Goal: Transaction & Acquisition: Purchase product/service

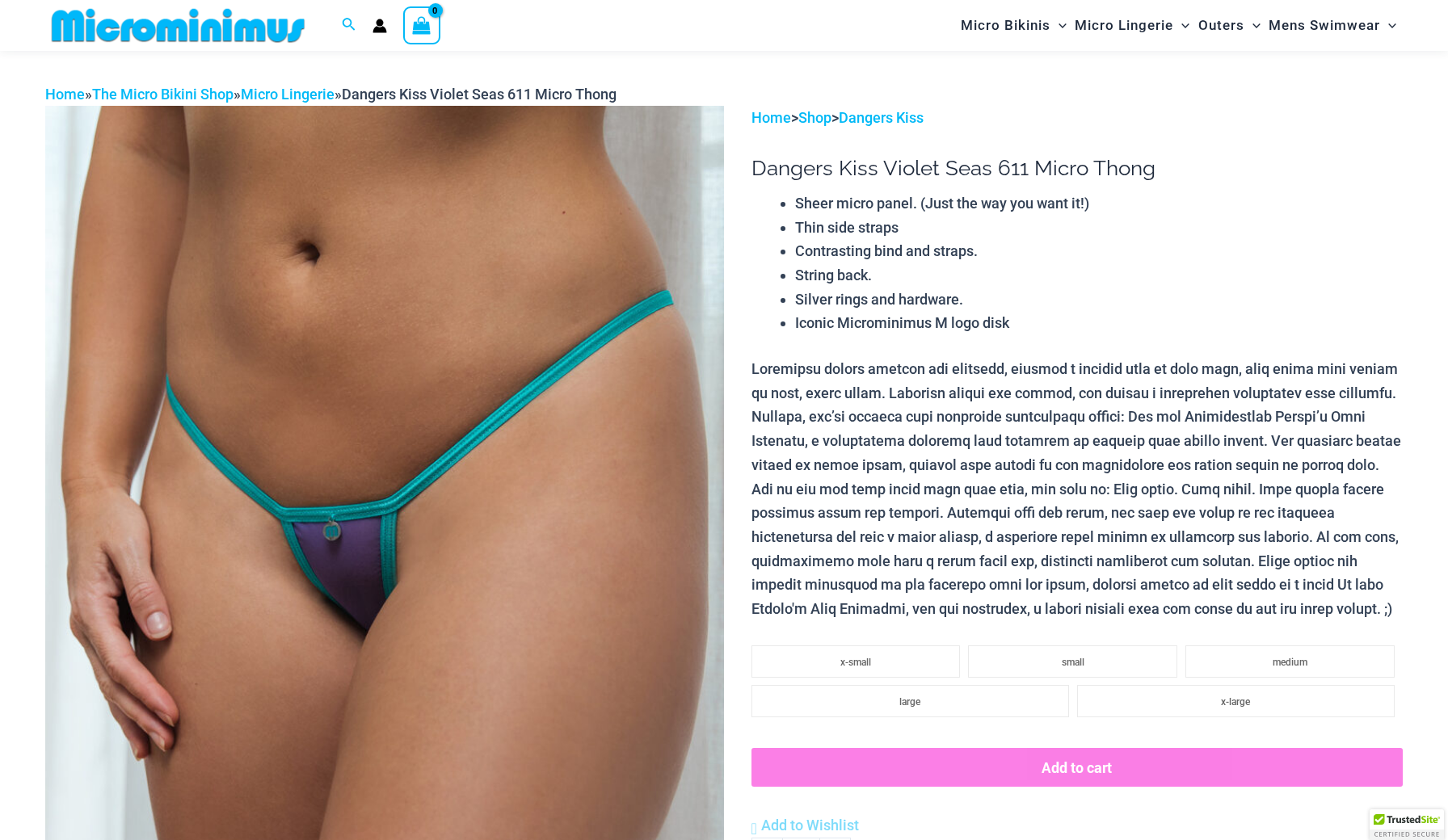
scroll to position [92, 0]
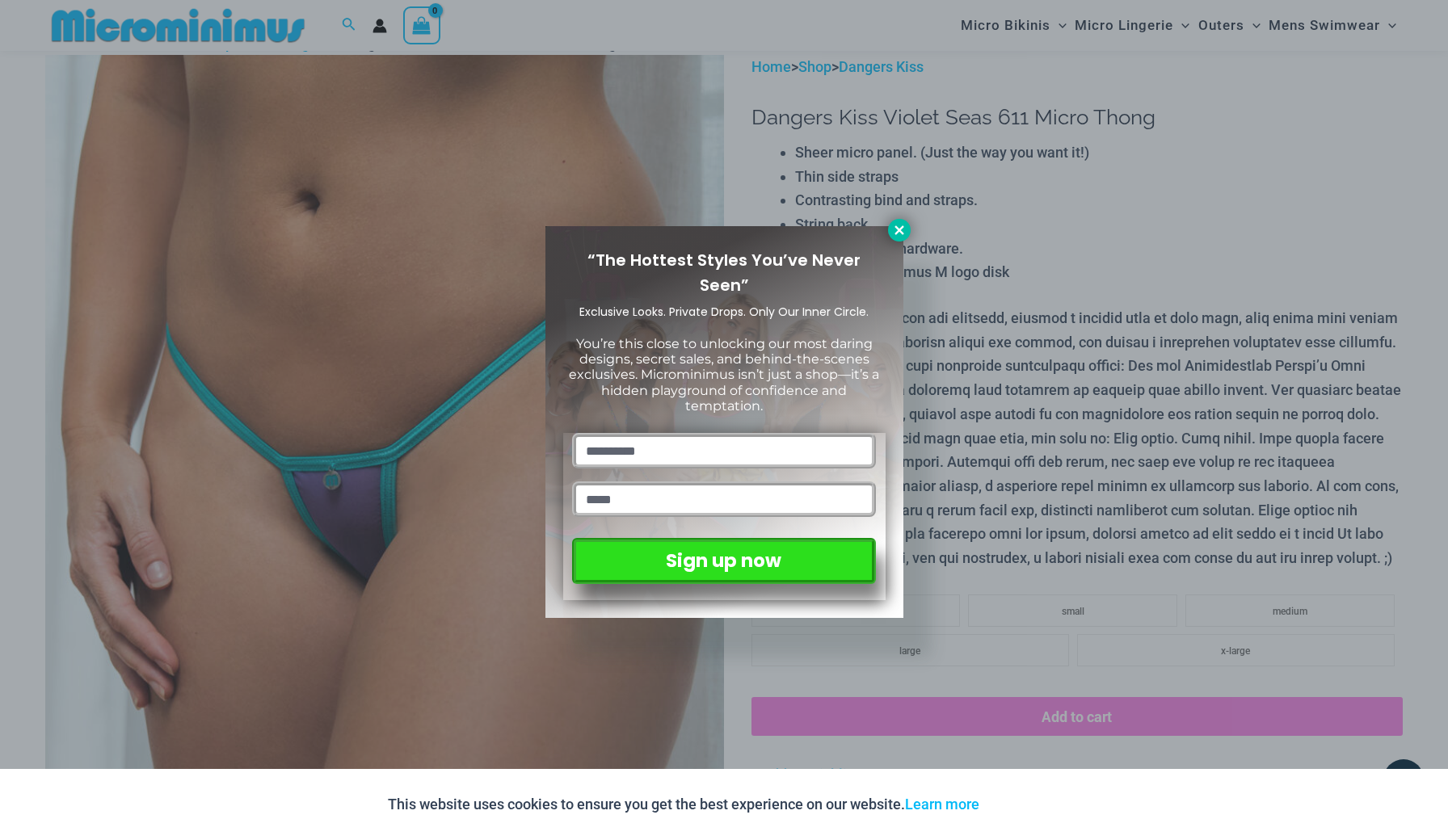
click at [897, 231] on icon at bounding box center [899, 230] width 9 height 9
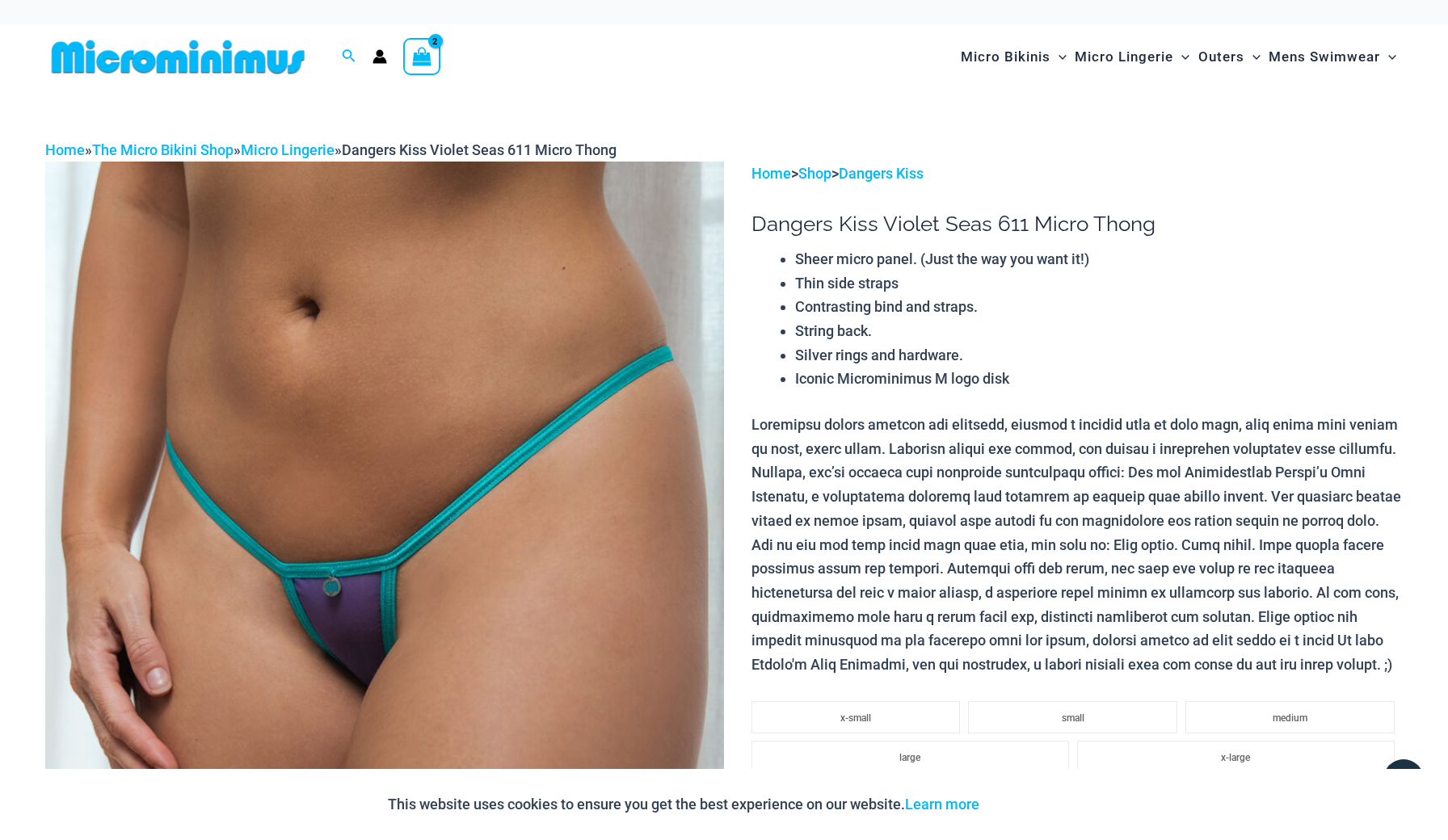
scroll to position [0, 0]
click at [203, 56] on img at bounding box center [179, 57] width 266 height 36
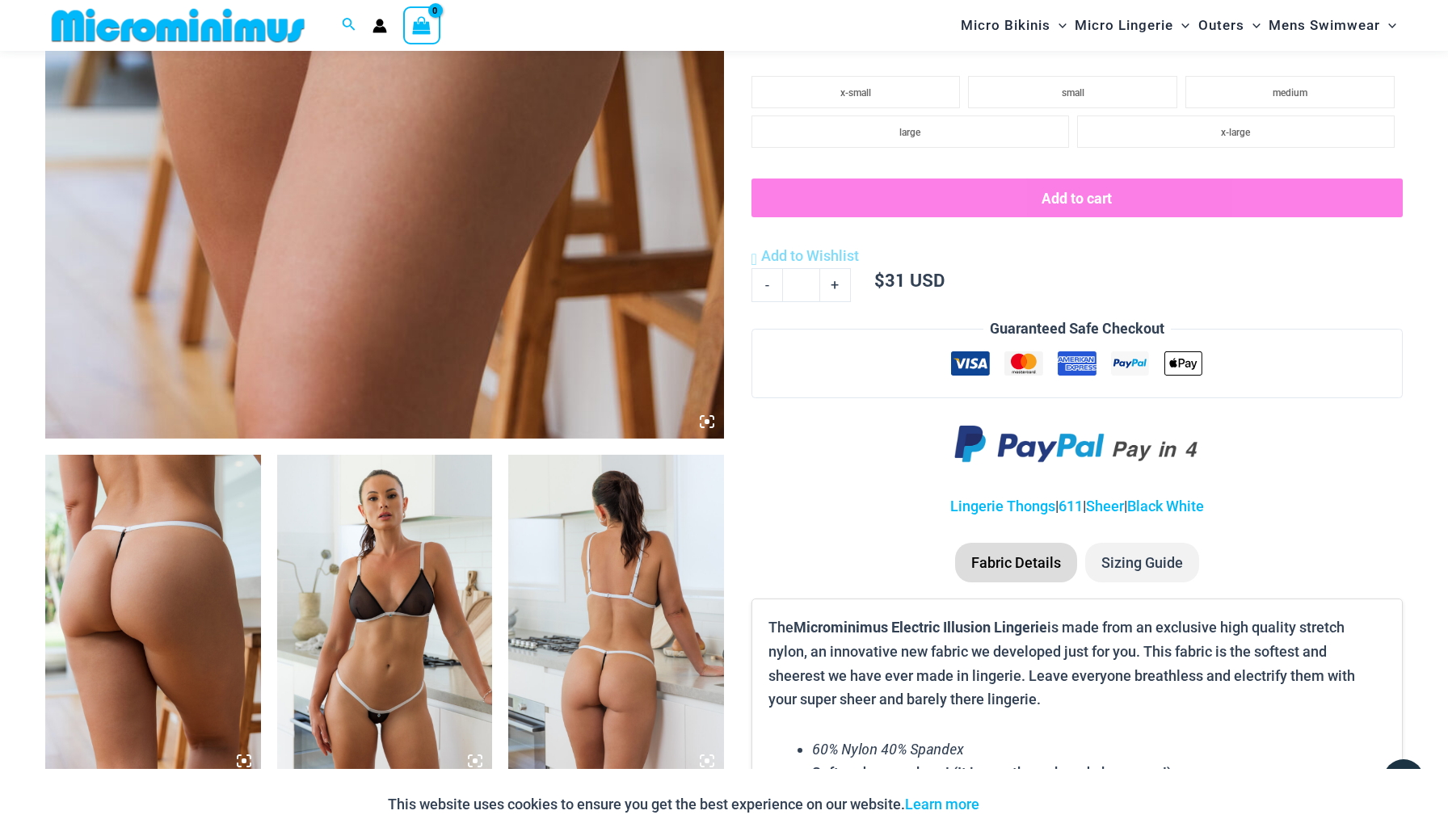
scroll to position [729, 0]
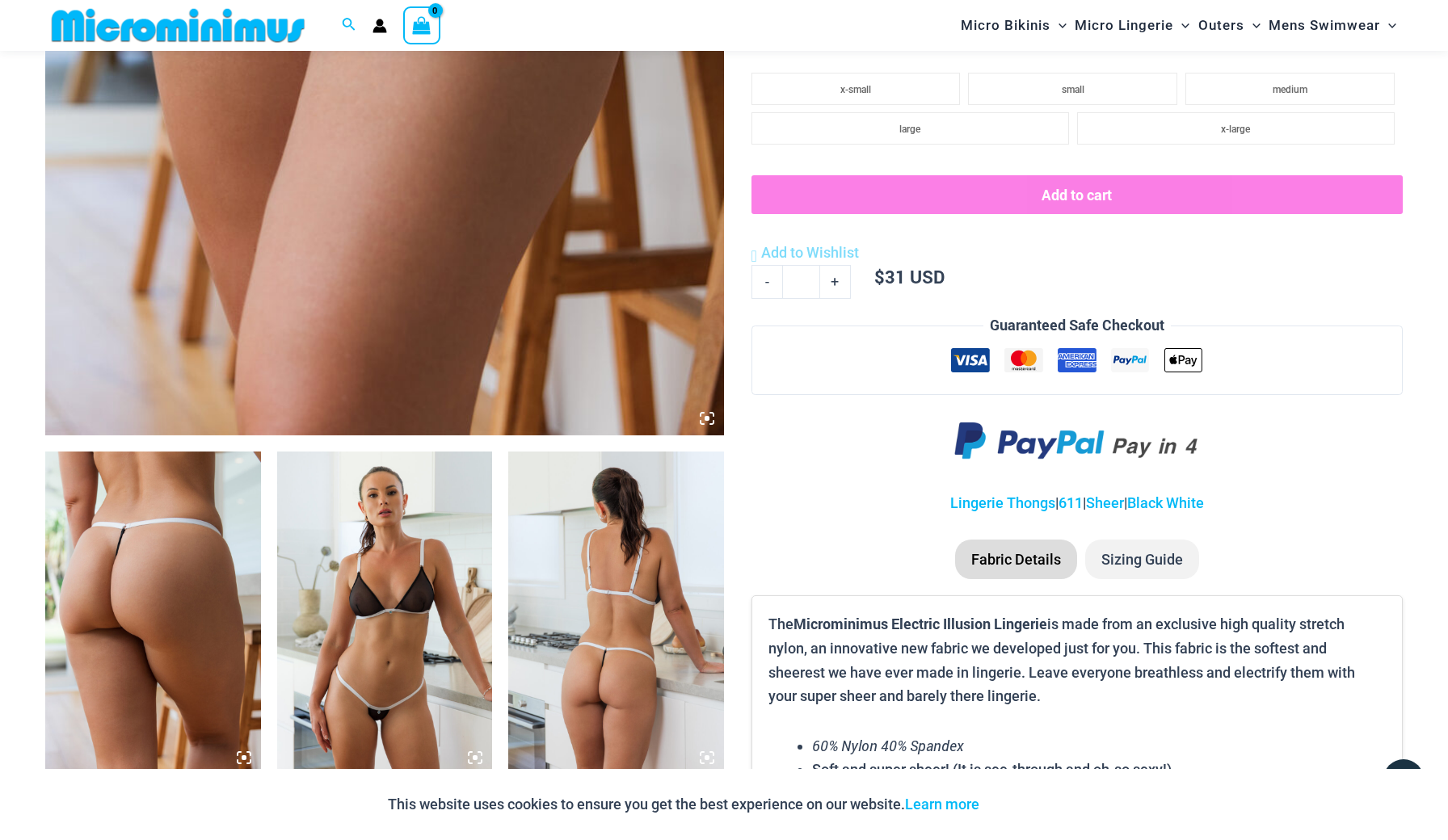
click at [1131, 551] on li "Sizing Guide" at bounding box center [1142, 559] width 114 height 40
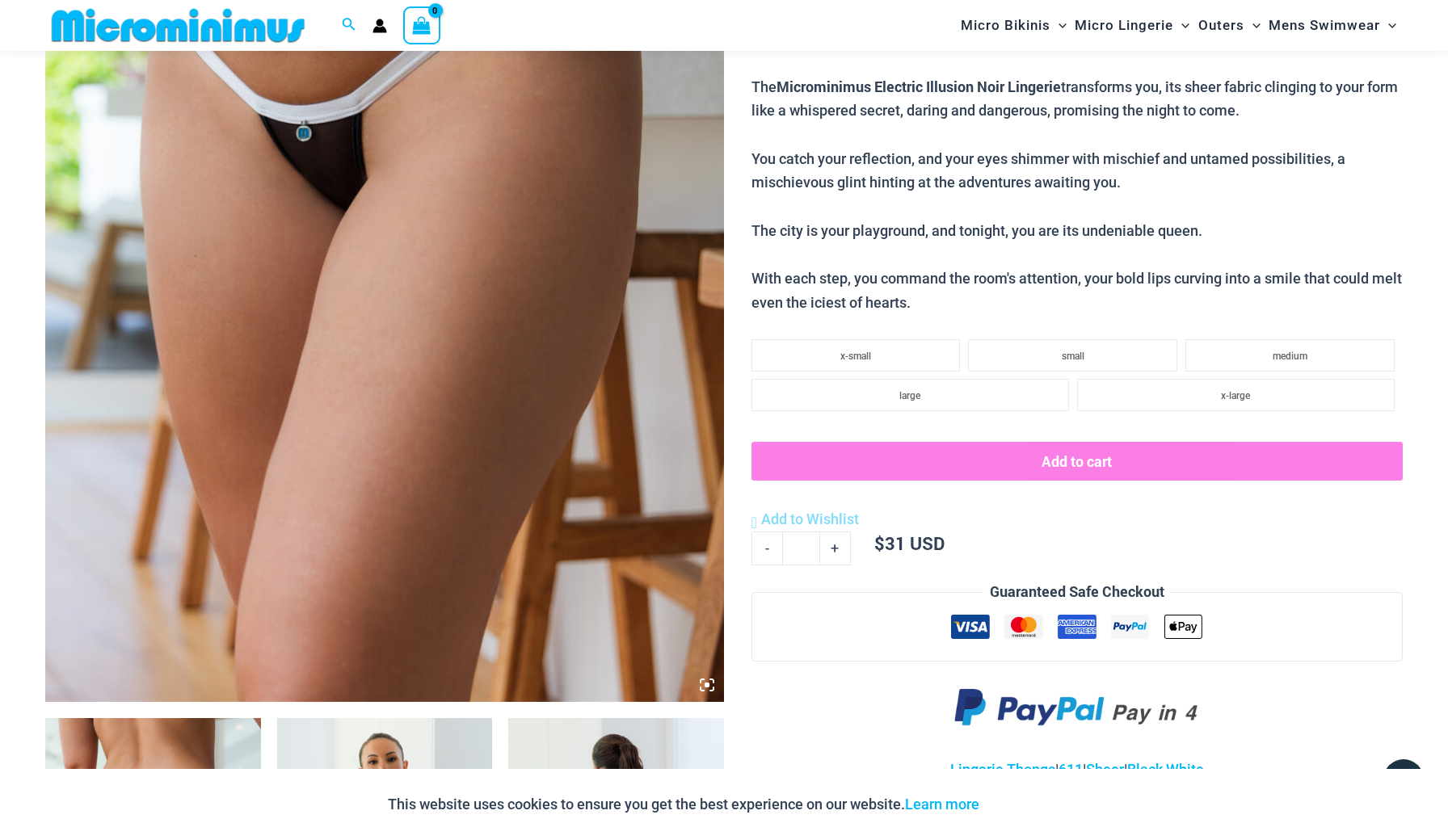
scroll to position [374, 0]
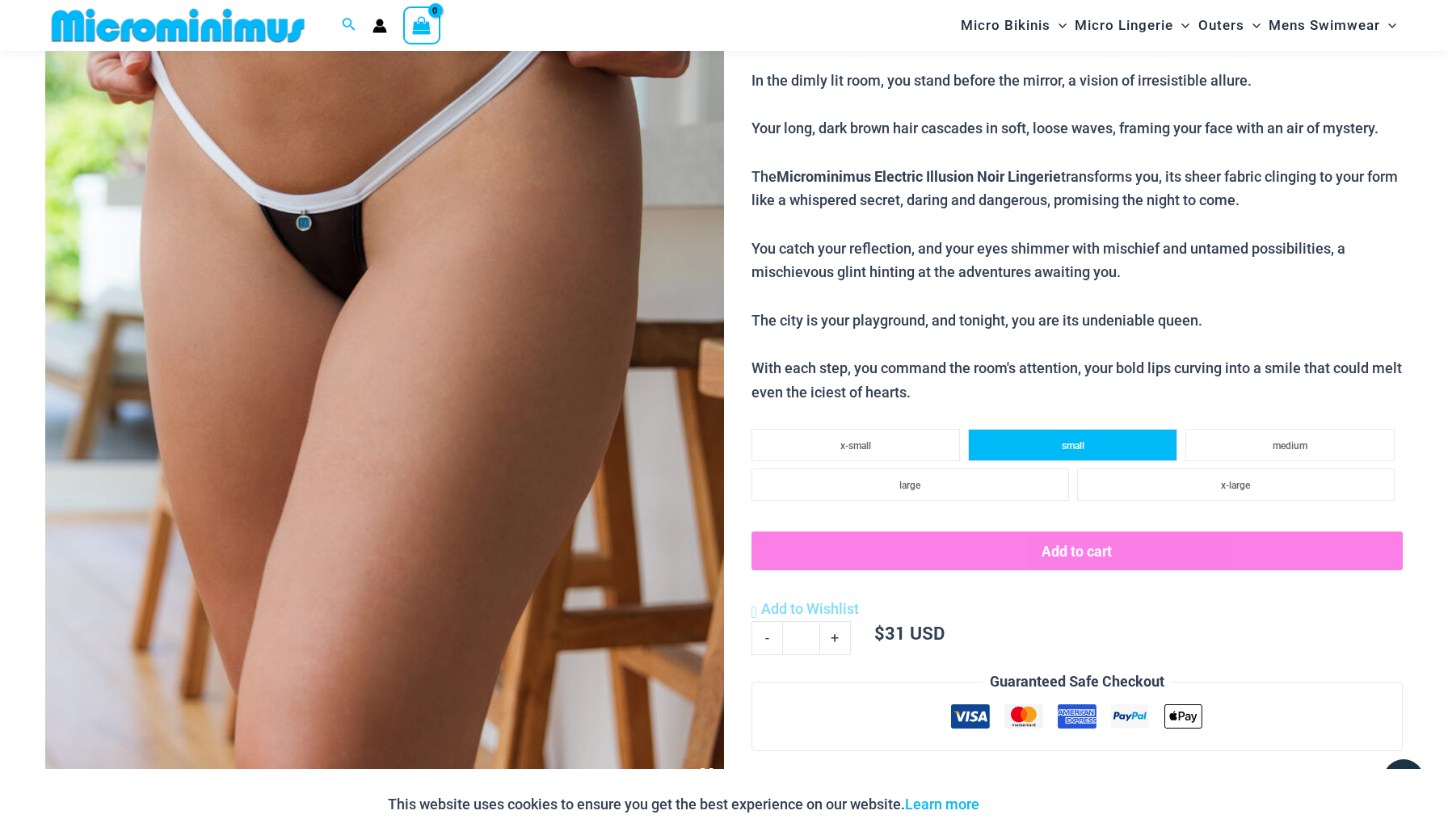
click at [1034, 429] on li "small" at bounding box center [1073, 445] width 210 height 32
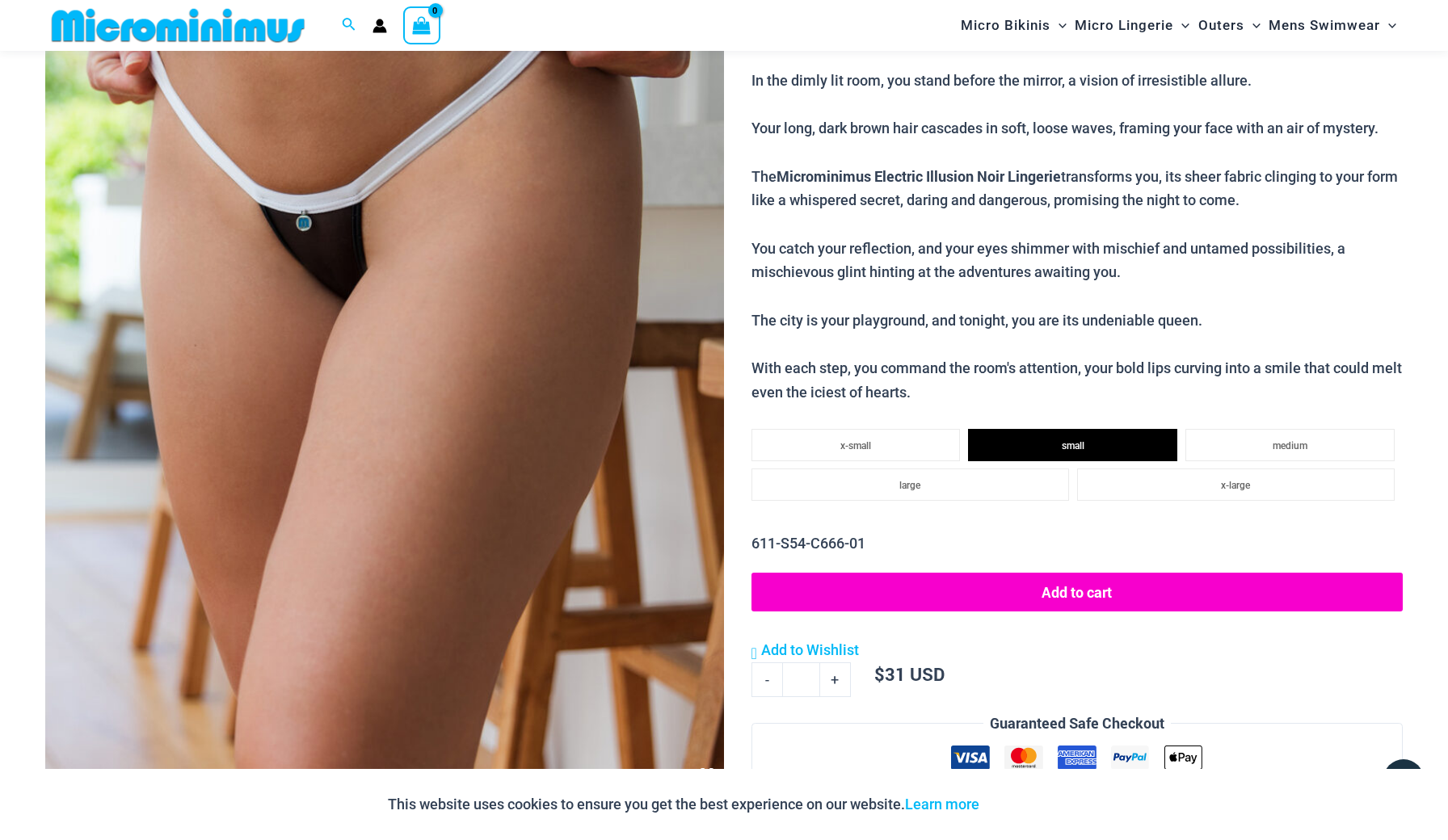
click at [1055, 578] on button "Add to cart" at bounding box center [1076, 592] width 651 height 39
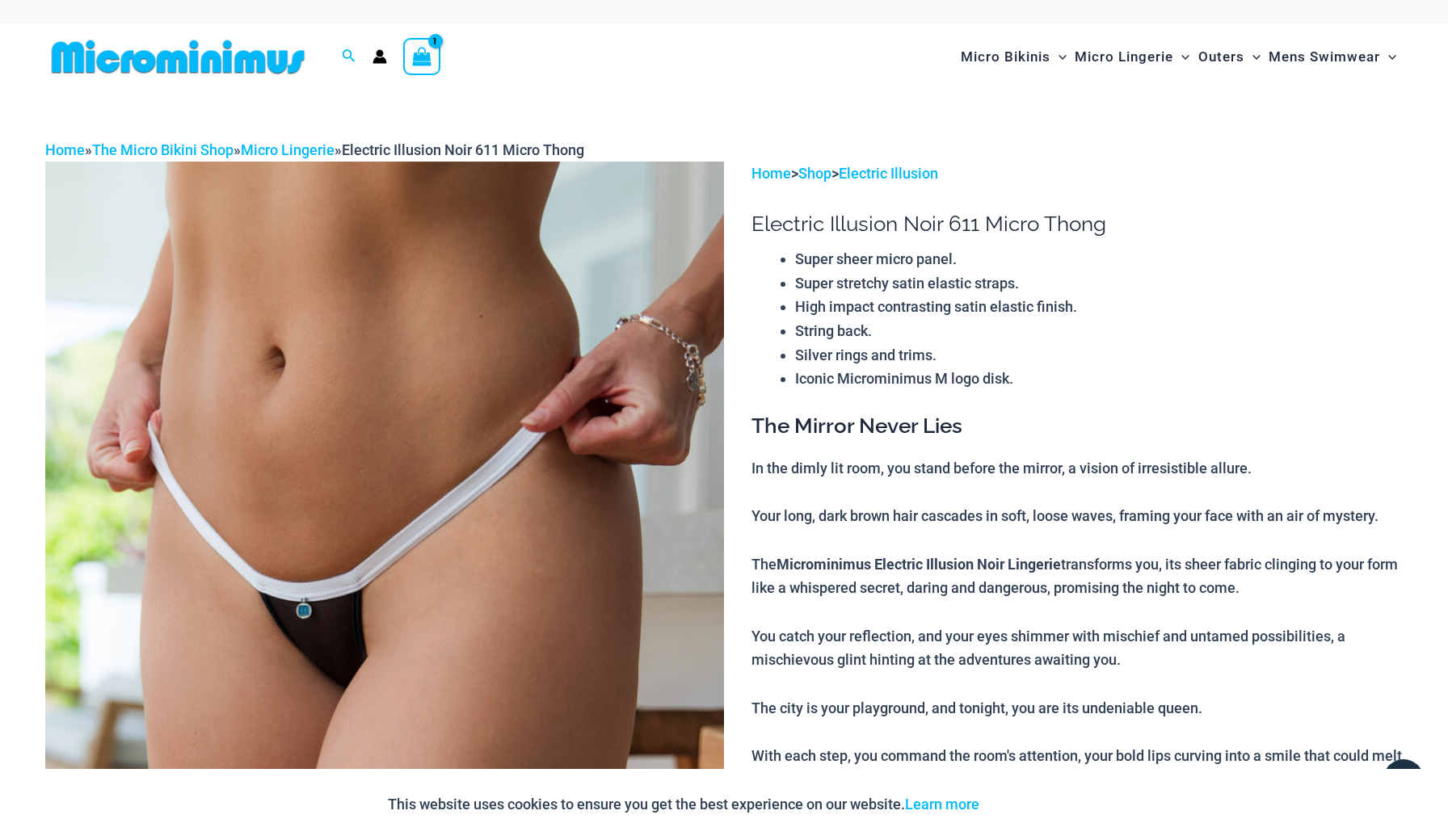
scroll to position [0, 0]
click at [349, 55] on icon "Search icon link" at bounding box center [348, 56] width 13 height 15
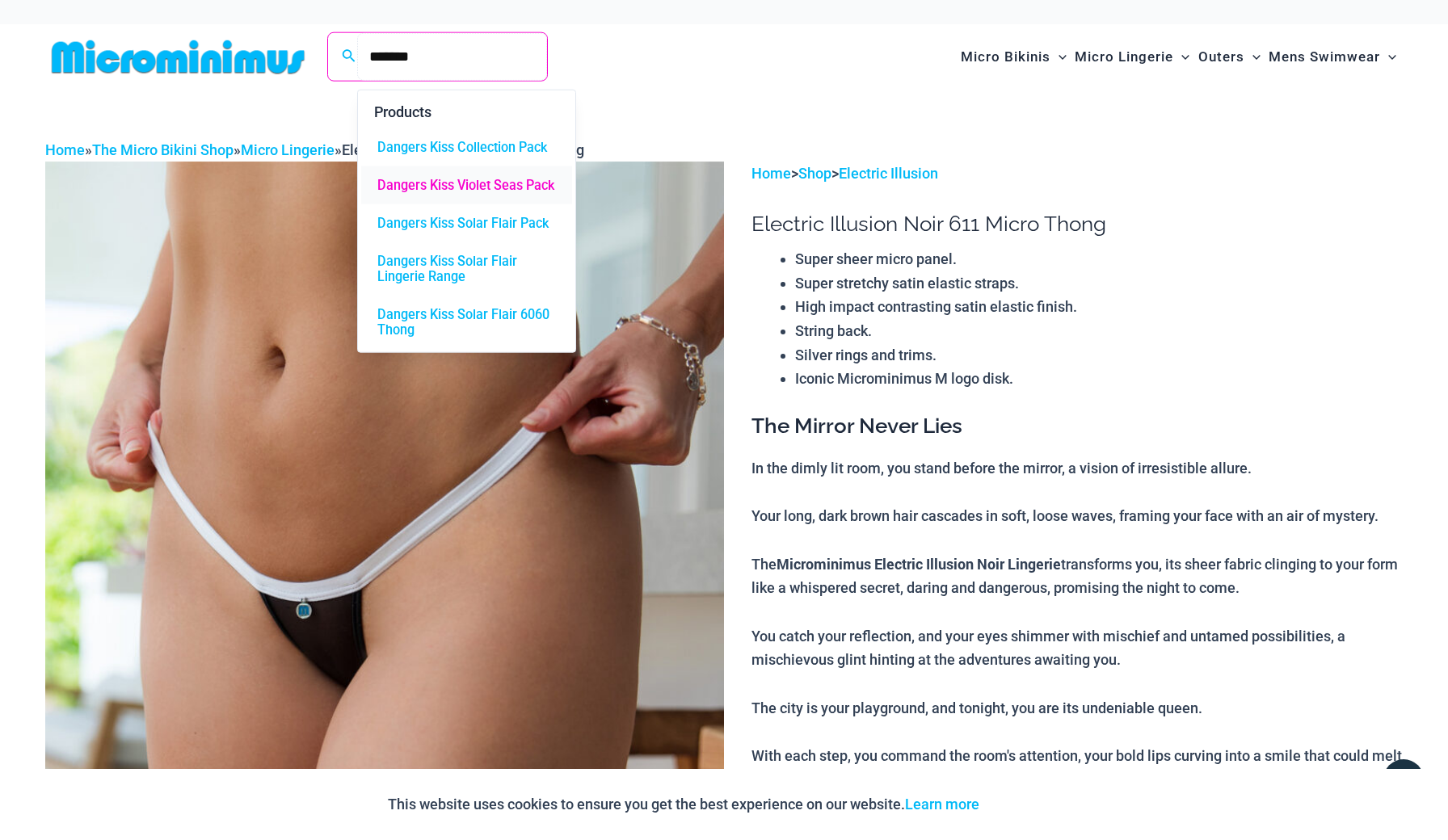
type input "*******"
click at [466, 186] on span "Dangers Kiss Violet Seas Pack" at bounding box center [466, 186] width 177 height 15
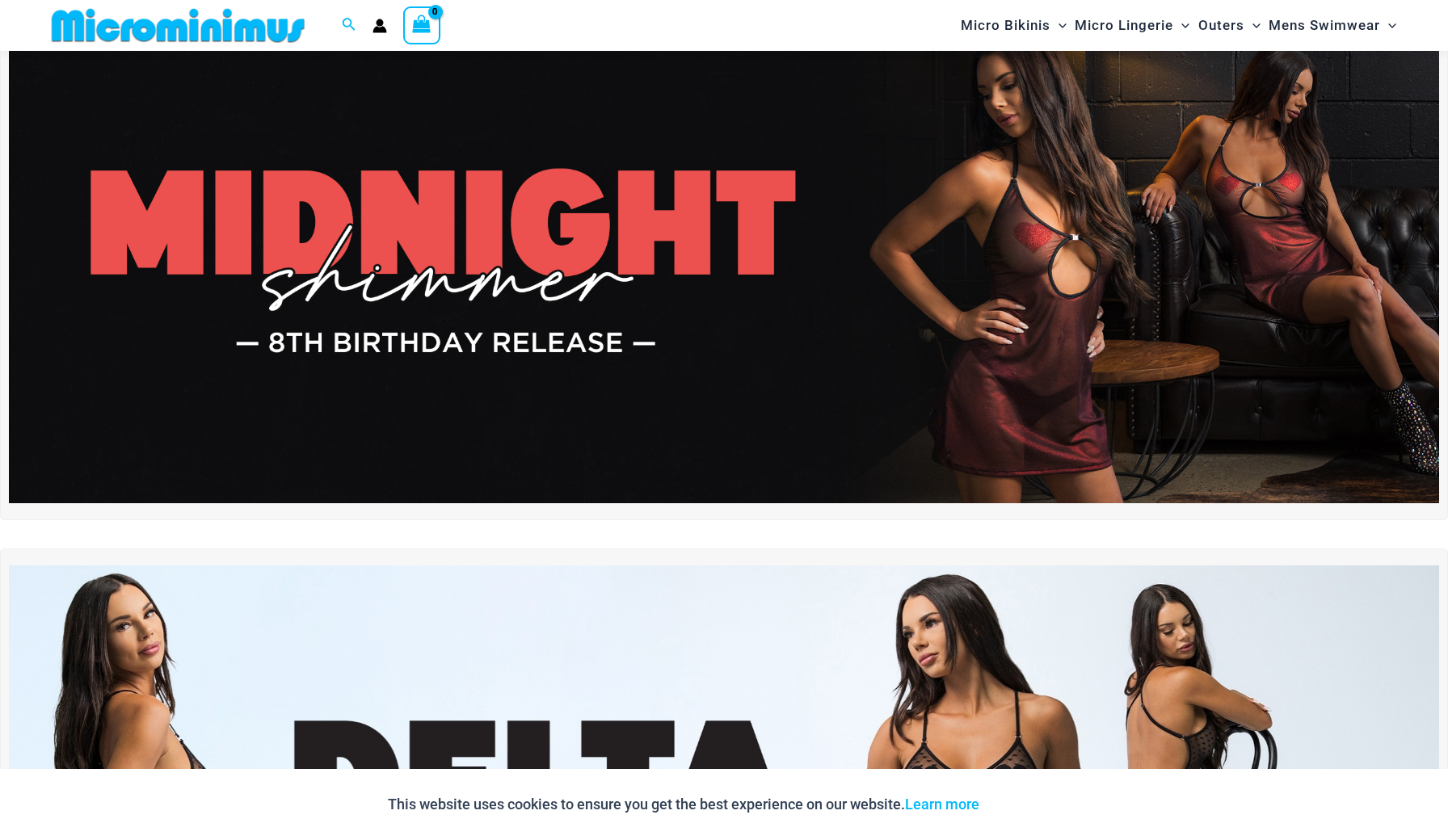
scroll to position [103, 0]
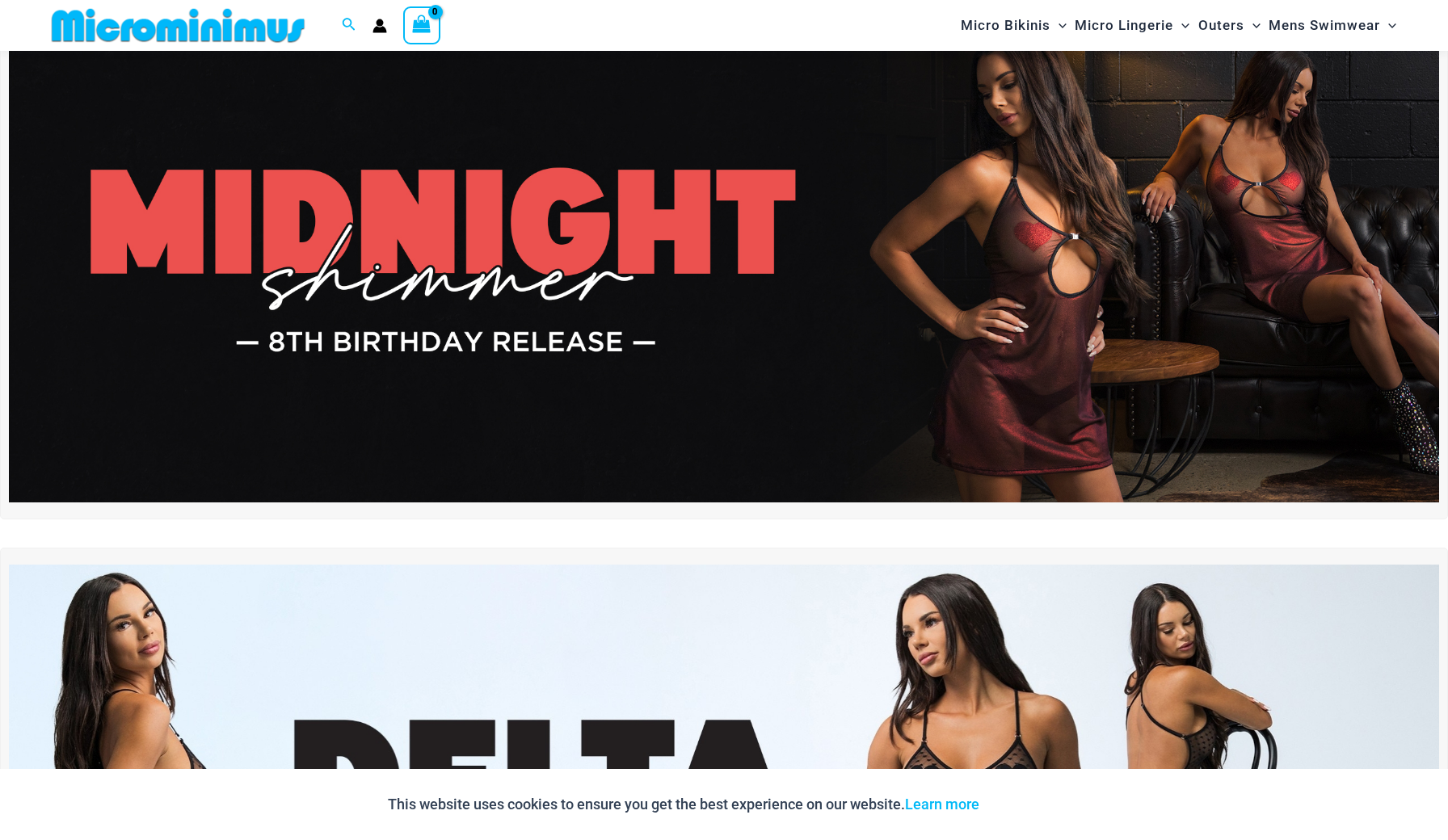
click at [849, 326] on img at bounding box center [724, 261] width 1430 height 487
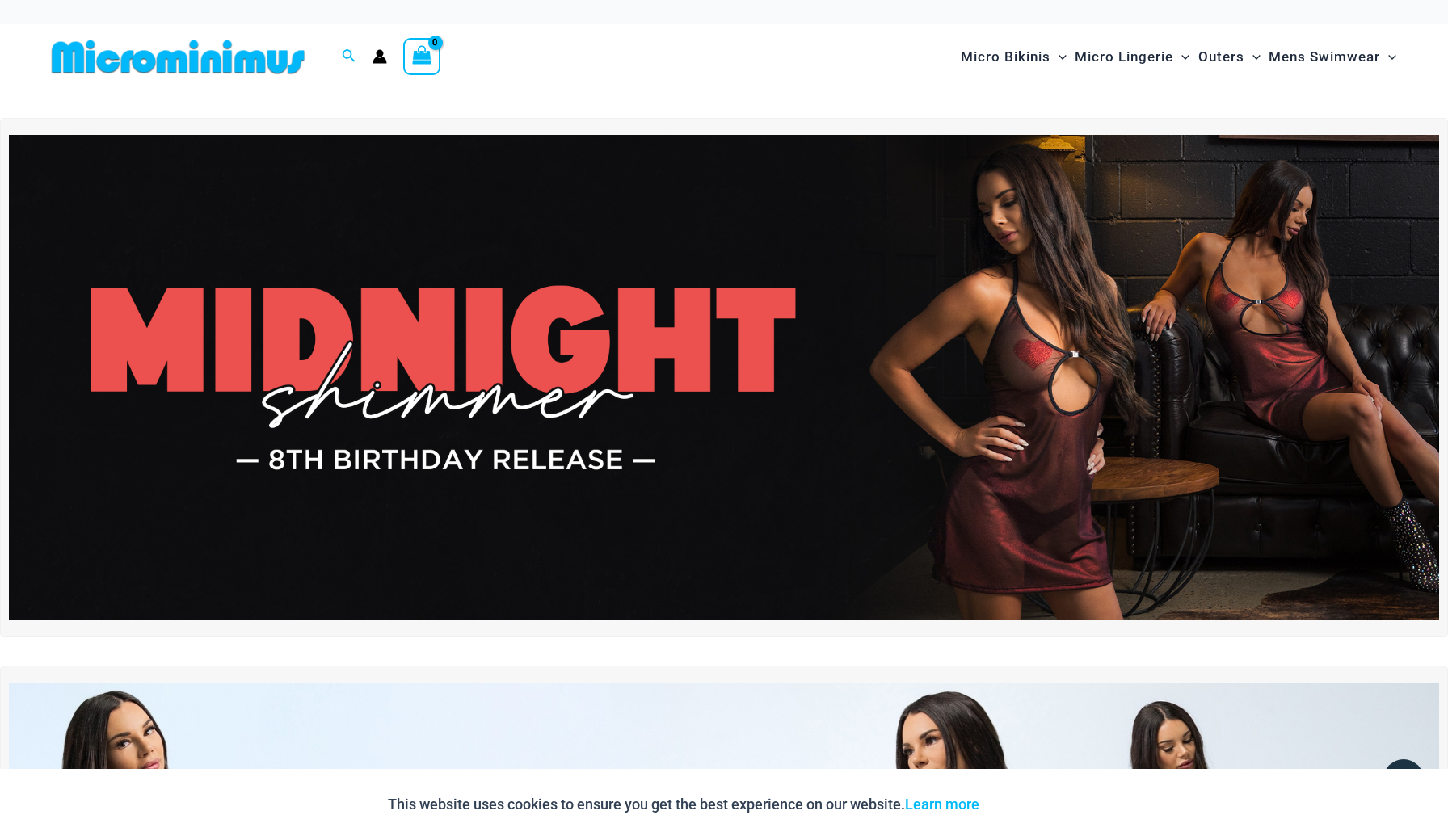
scroll to position [0, 0]
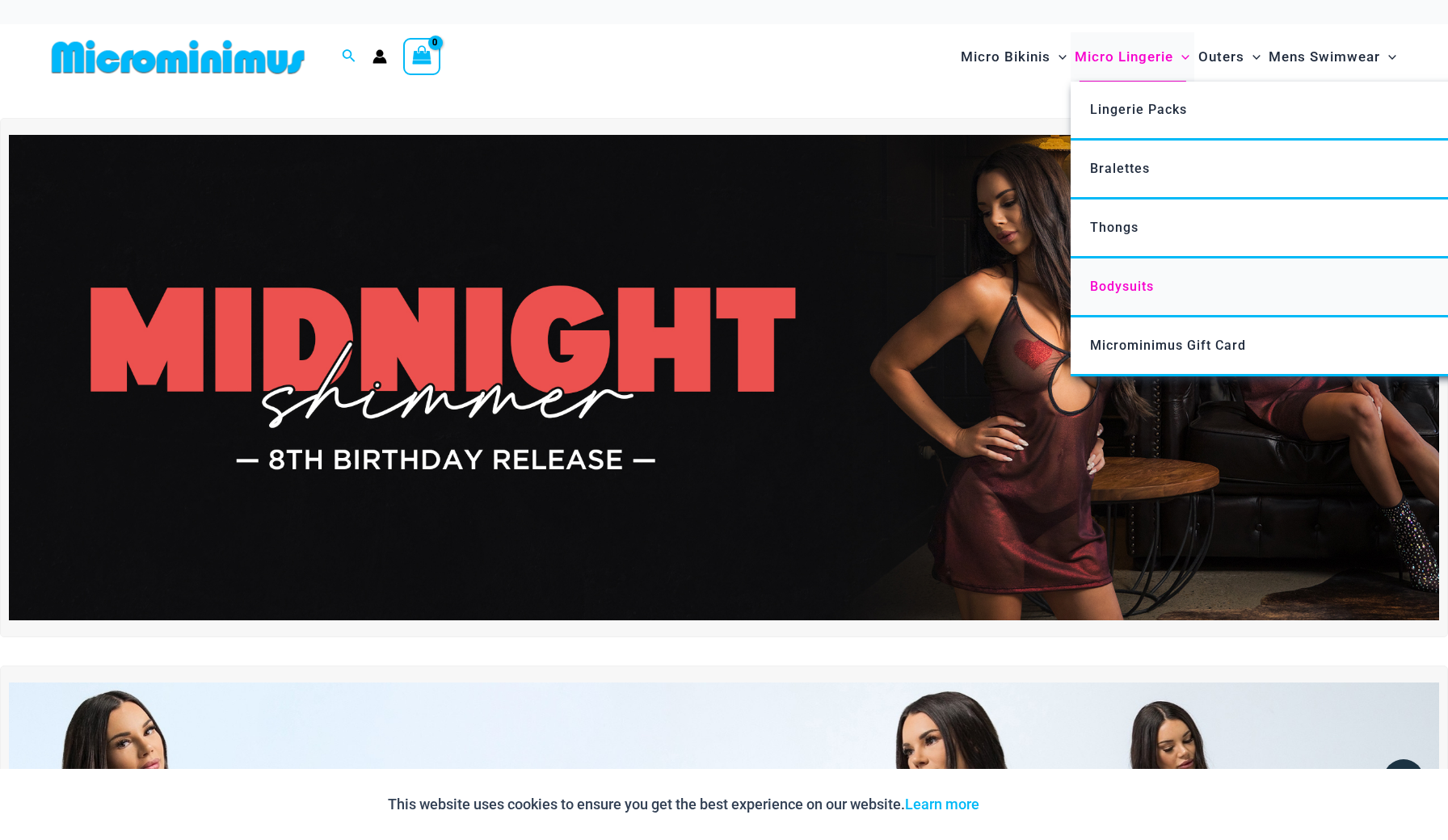
click at [1107, 270] on link "Bodysuits" at bounding box center [1310, 288] width 480 height 59
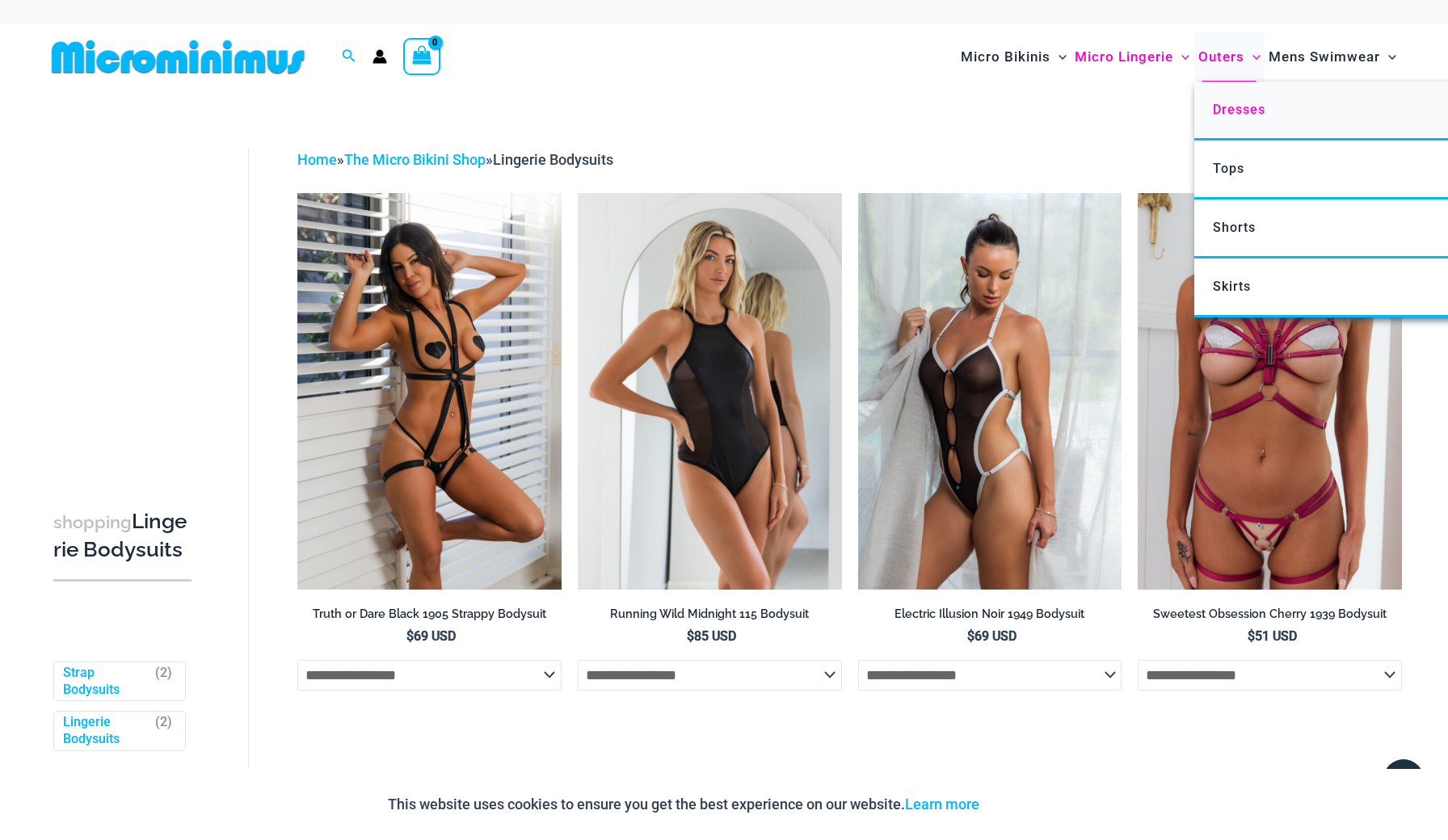
click at [1230, 113] on span "Dresses" at bounding box center [1239, 109] width 53 height 15
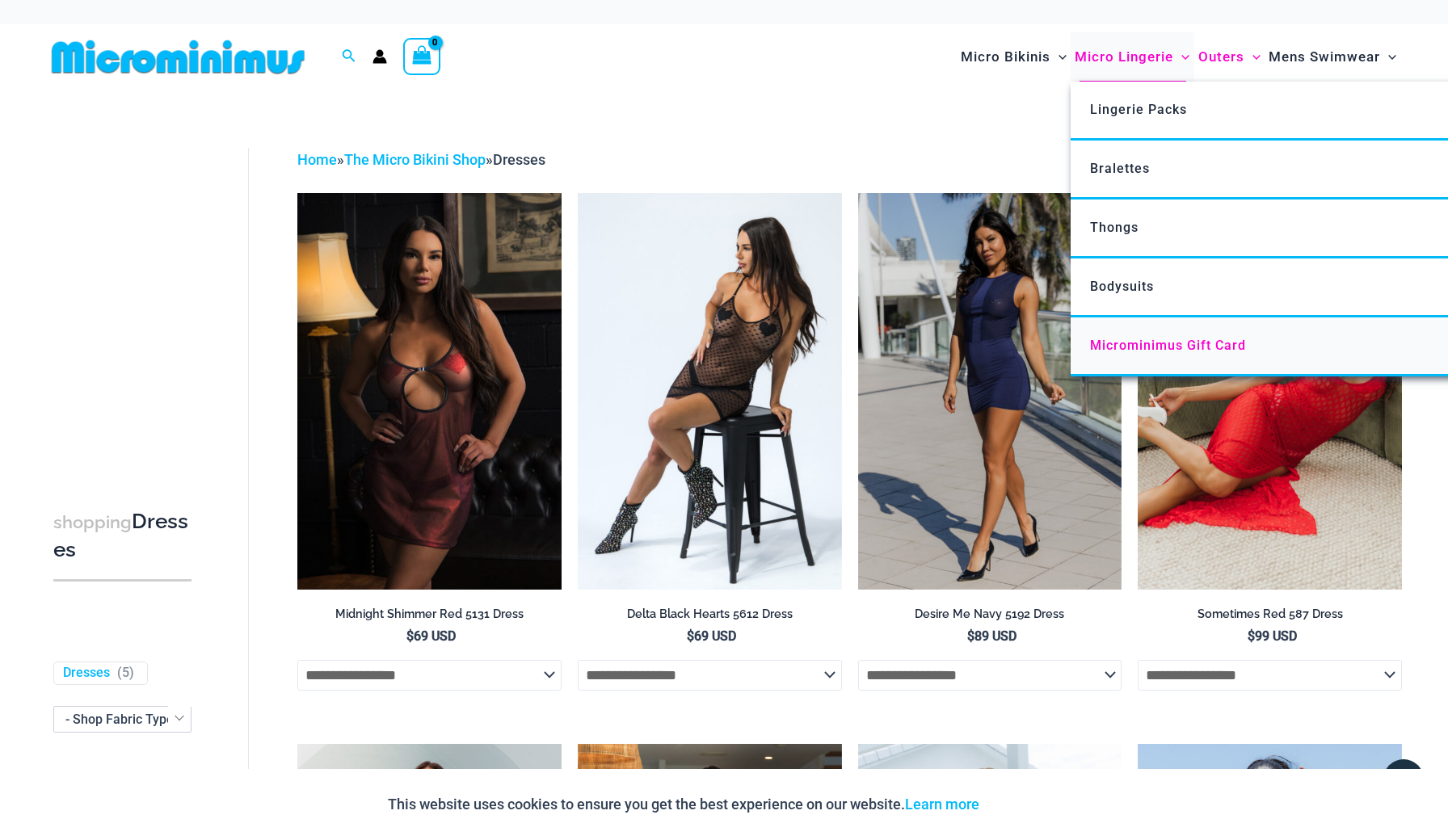
click at [1122, 346] on span "Microminimus Gift Card" at bounding box center [1167, 345] width 156 height 15
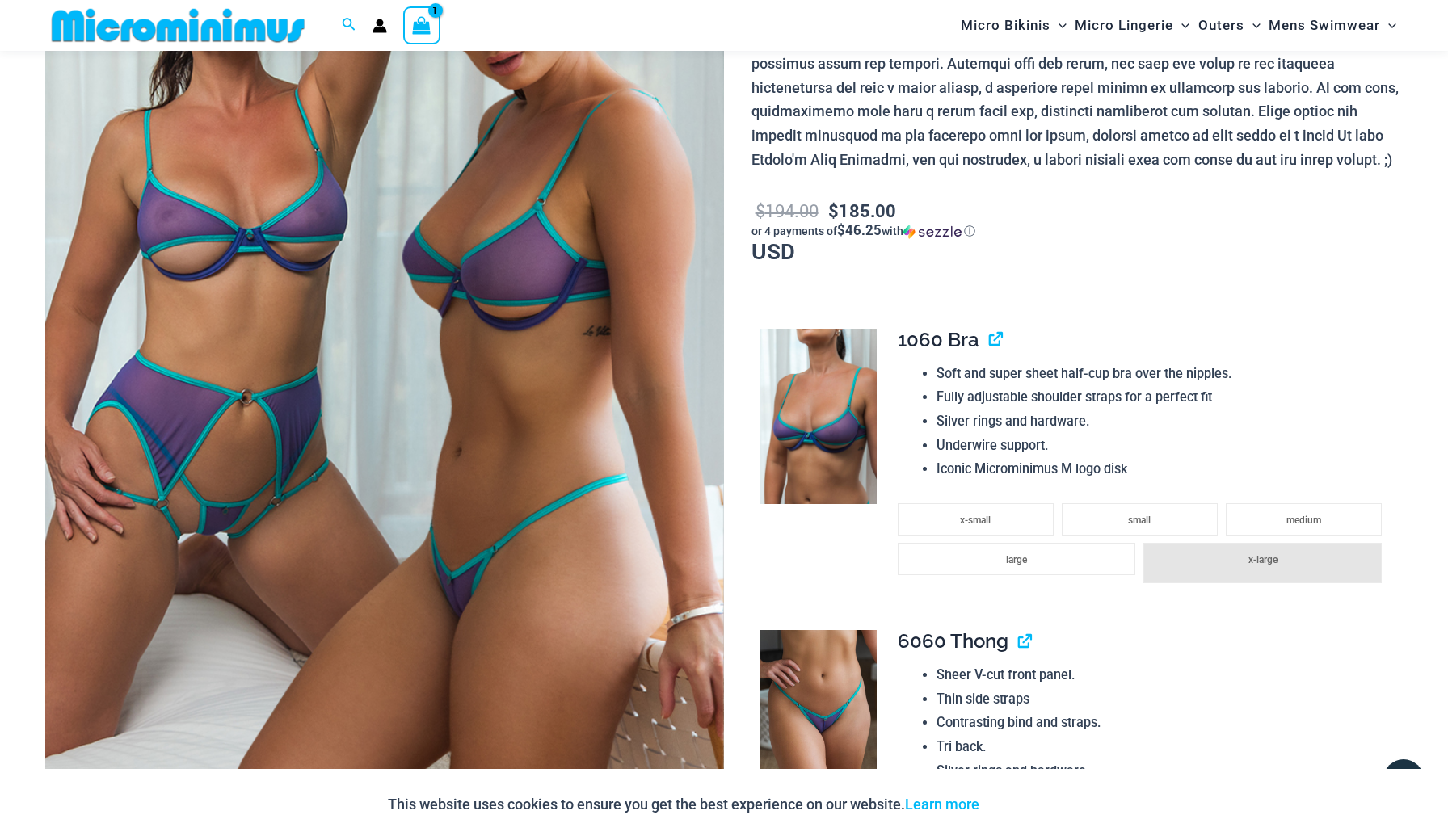
scroll to position [917, 0]
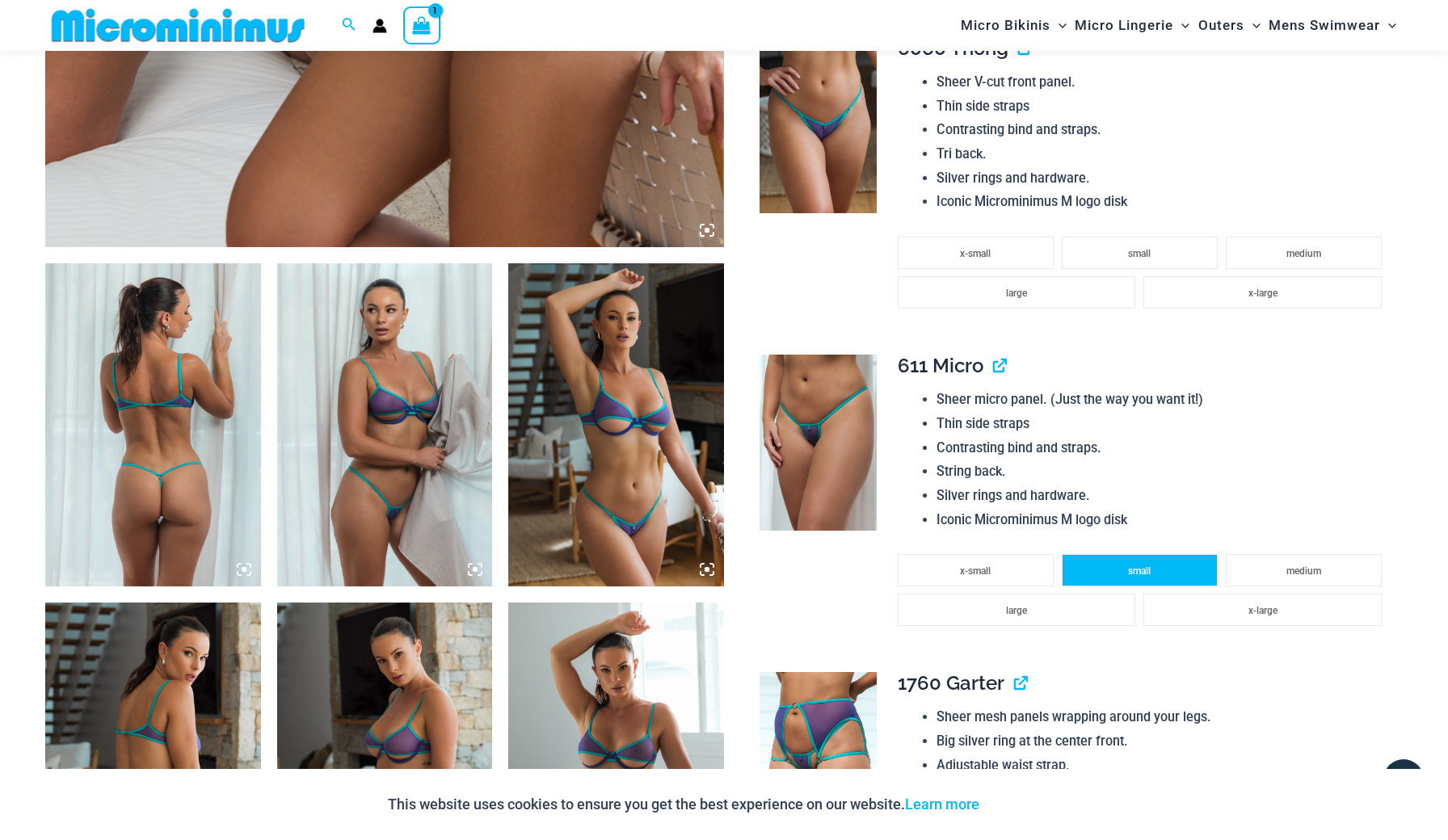
click at [1143, 566] on span "small" at bounding box center [1139, 571] width 23 height 11
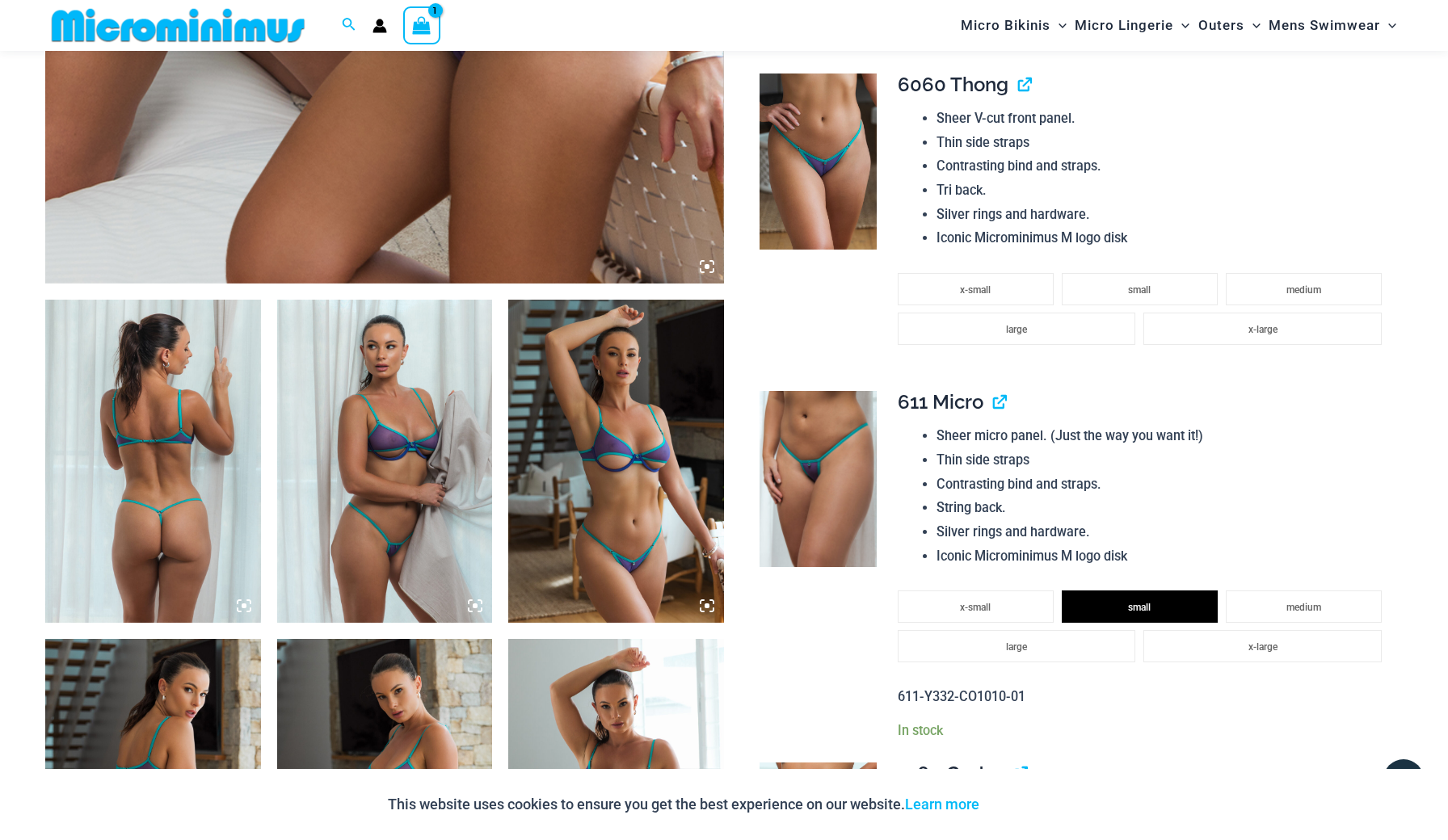
scroll to position [883, 0]
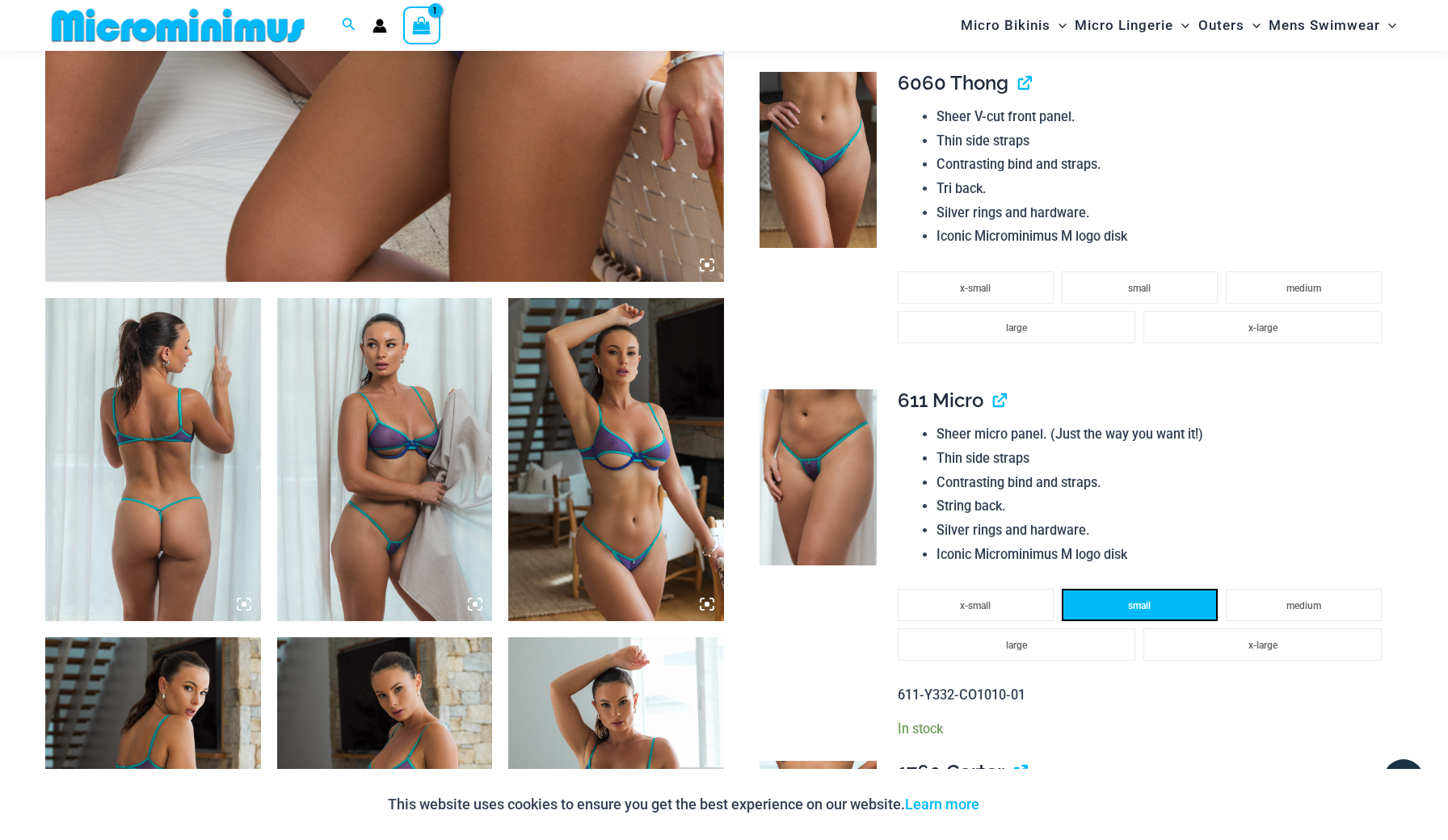
click at [1111, 589] on li "small" at bounding box center [1139, 604] width 156 height 32
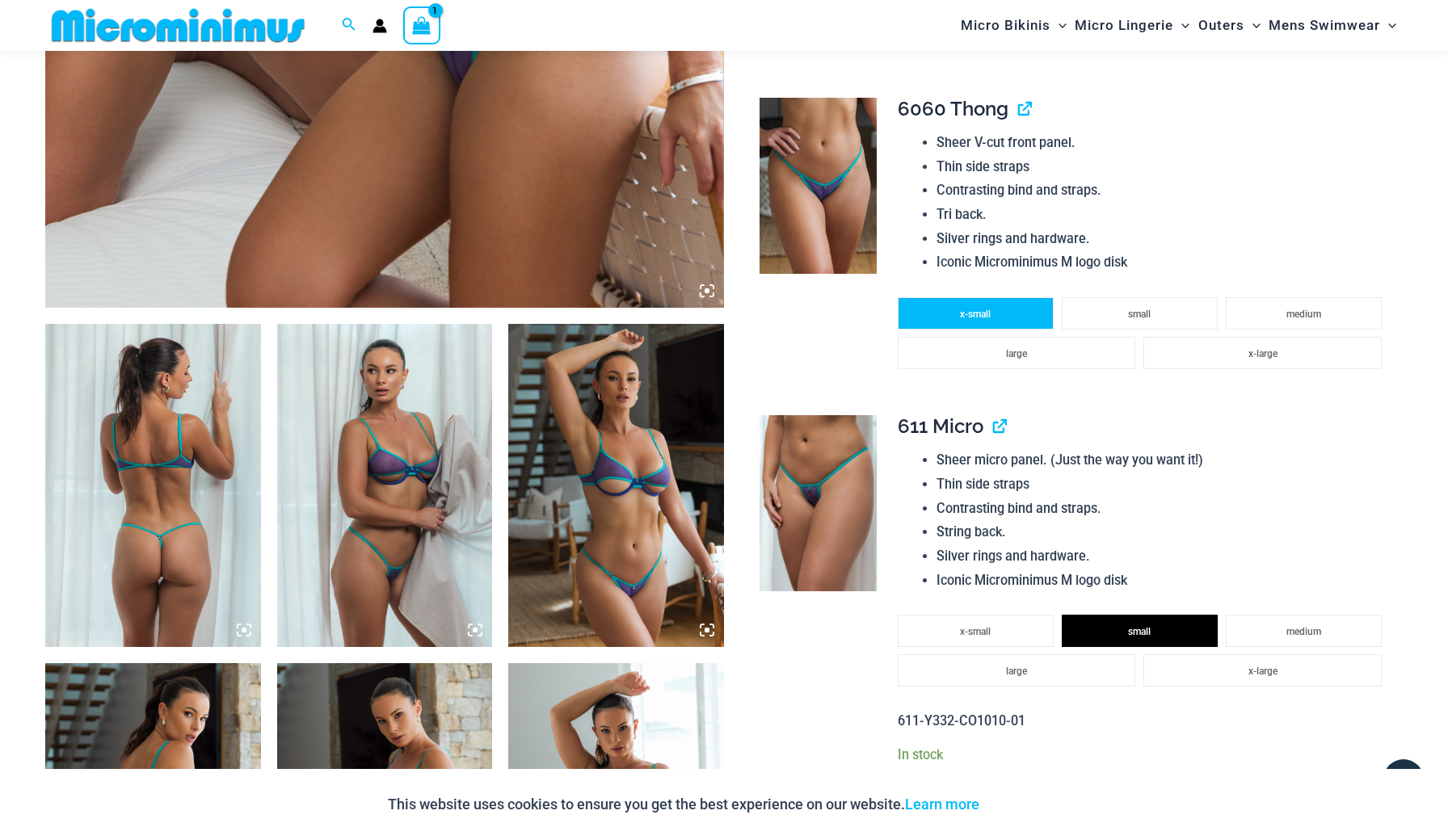
scroll to position [920, 0]
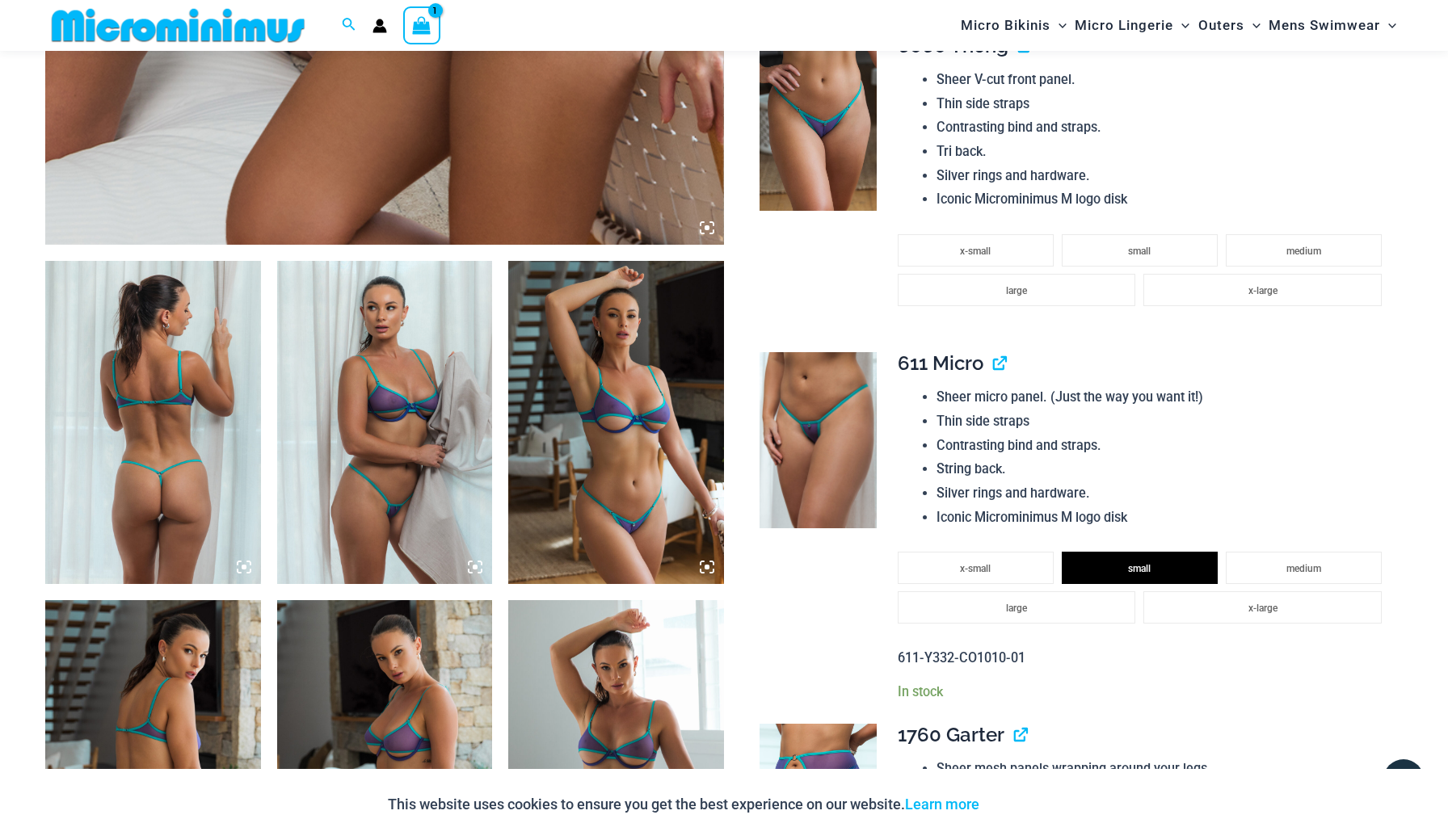
click at [946, 352] on span "611 Micro" at bounding box center [940, 364] width 86 height 24
click at [992, 352] on link "View product" at bounding box center [992, 364] width 0 height 24
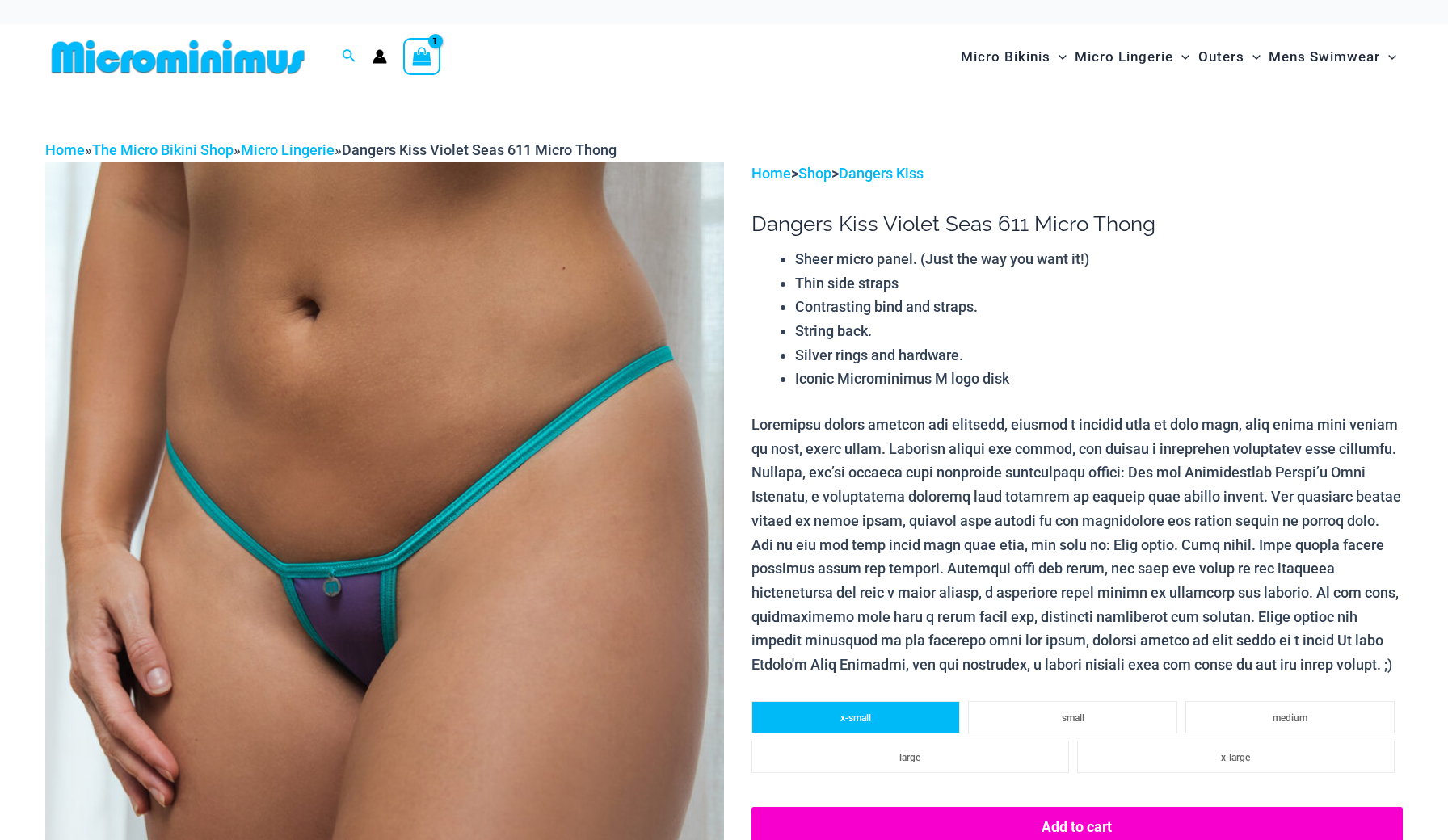
scroll to position [123, 0]
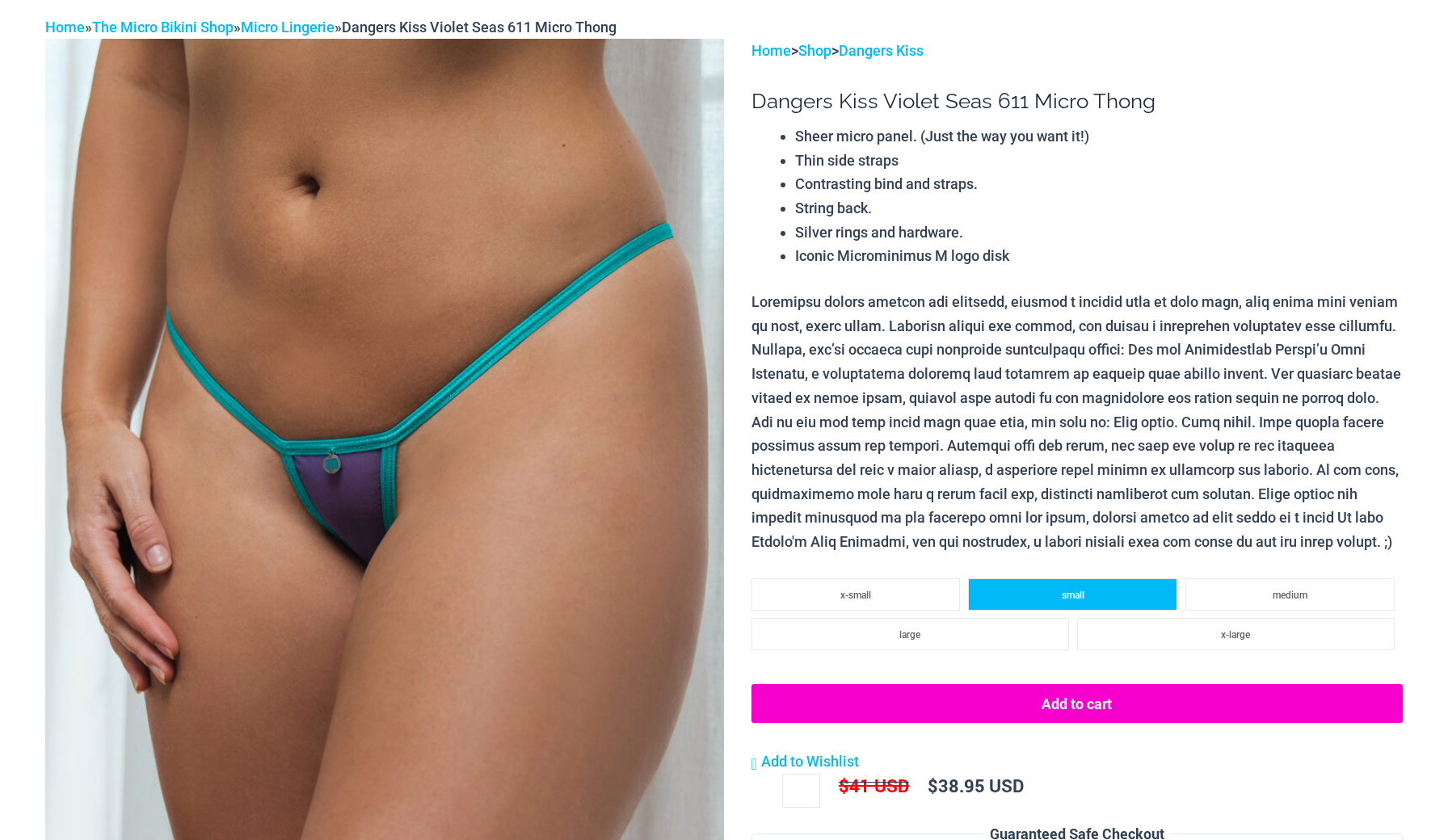
click at [1076, 589] on span "small" at bounding box center [1073, 595] width 23 height 11
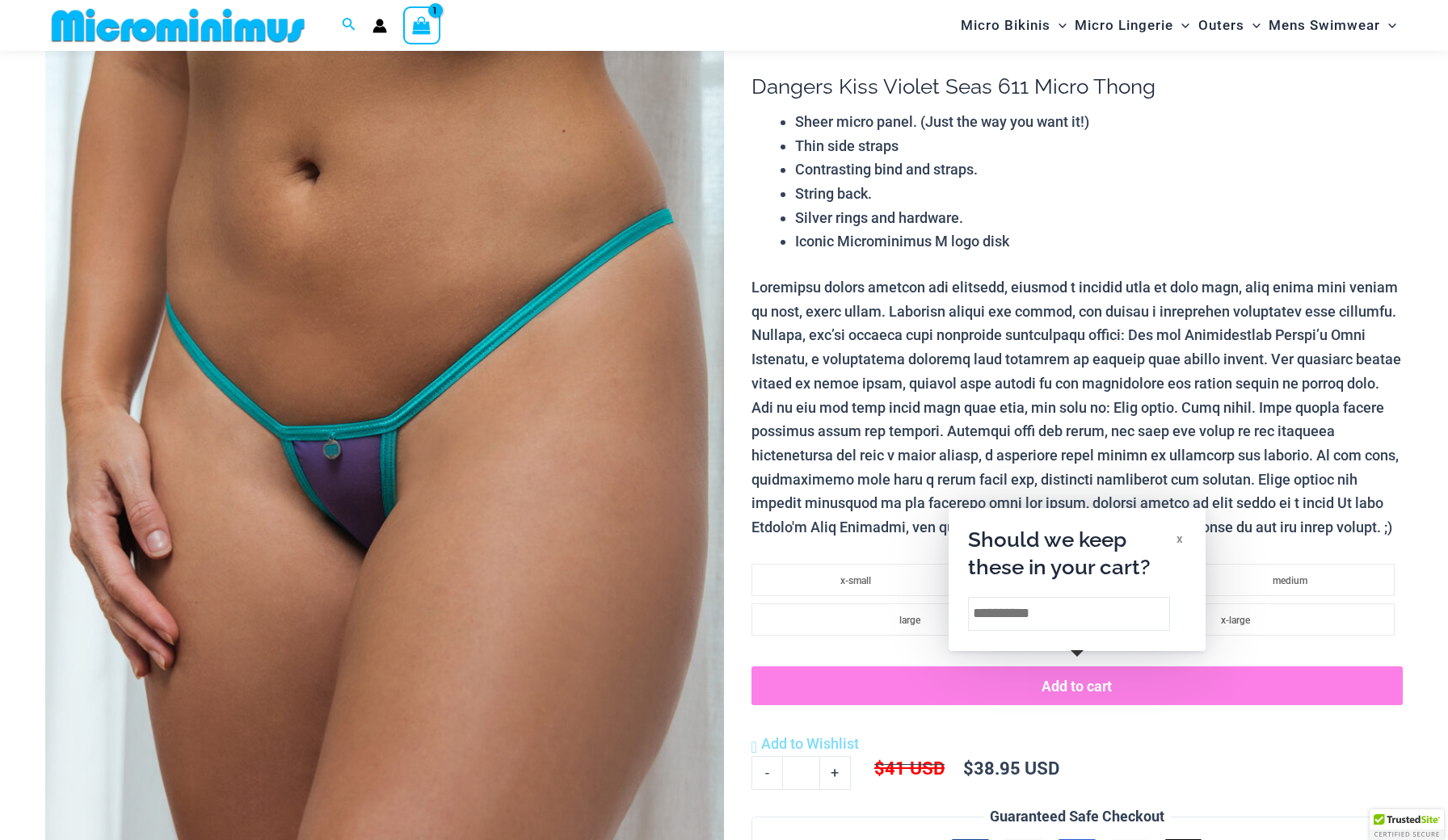
click at [1181, 533] on div "x" at bounding box center [1179, 538] width 6 height 17
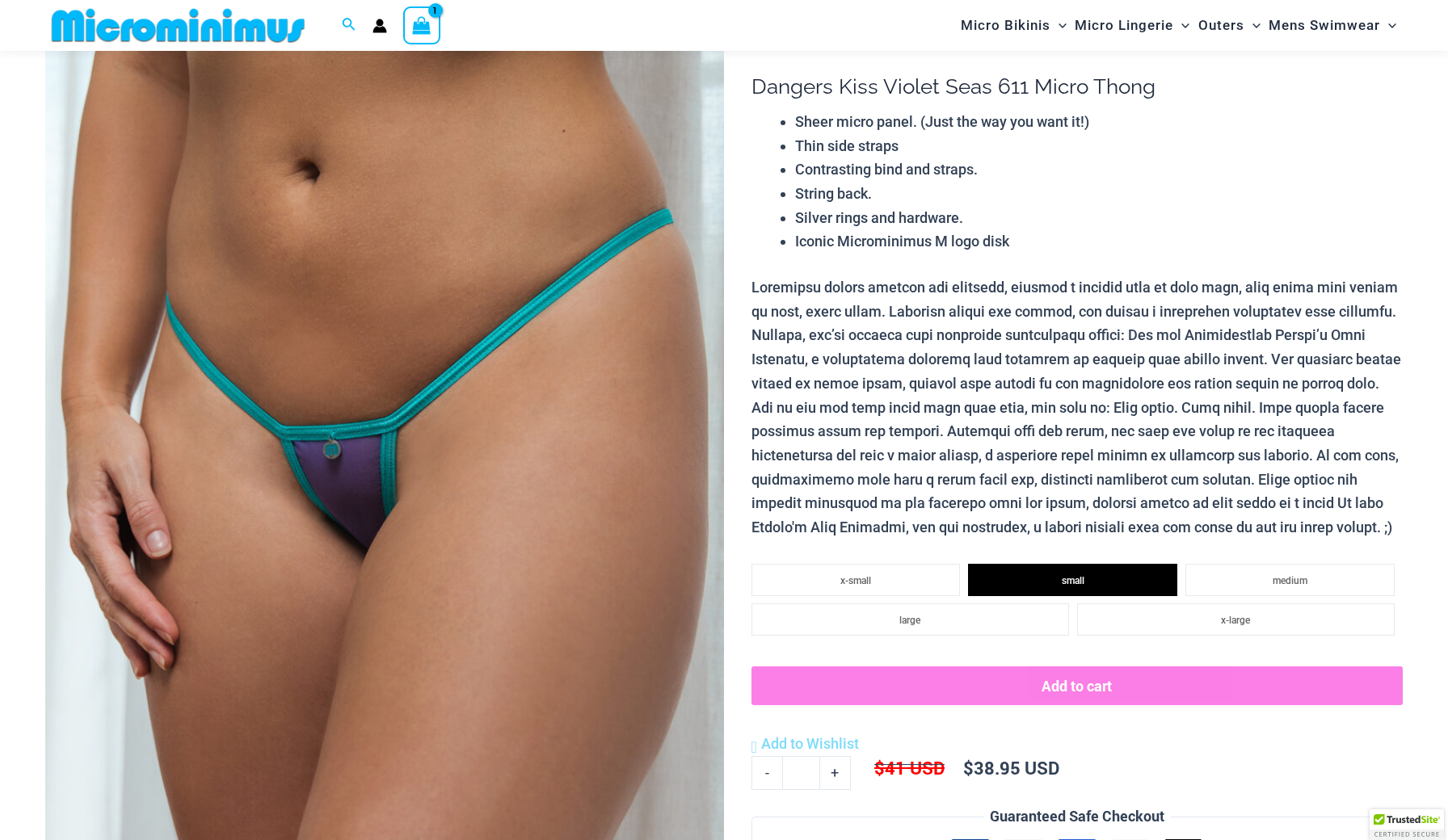
click at [1094, 681] on button "Add to cart" at bounding box center [1076, 685] width 651 height 39
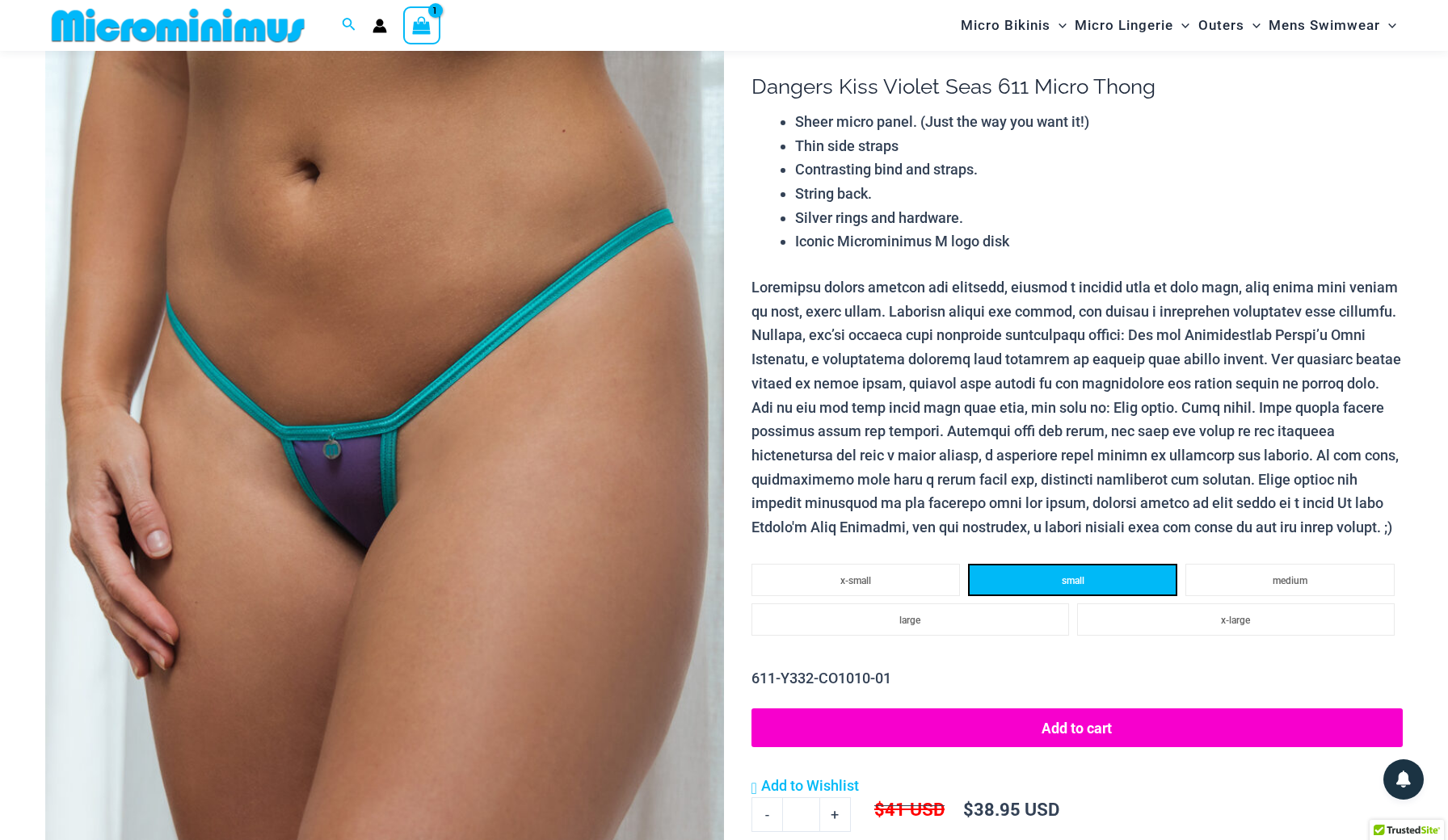
click at [1092, 565] on li "small" at bounding box center [1073, 579] width 210 height 32
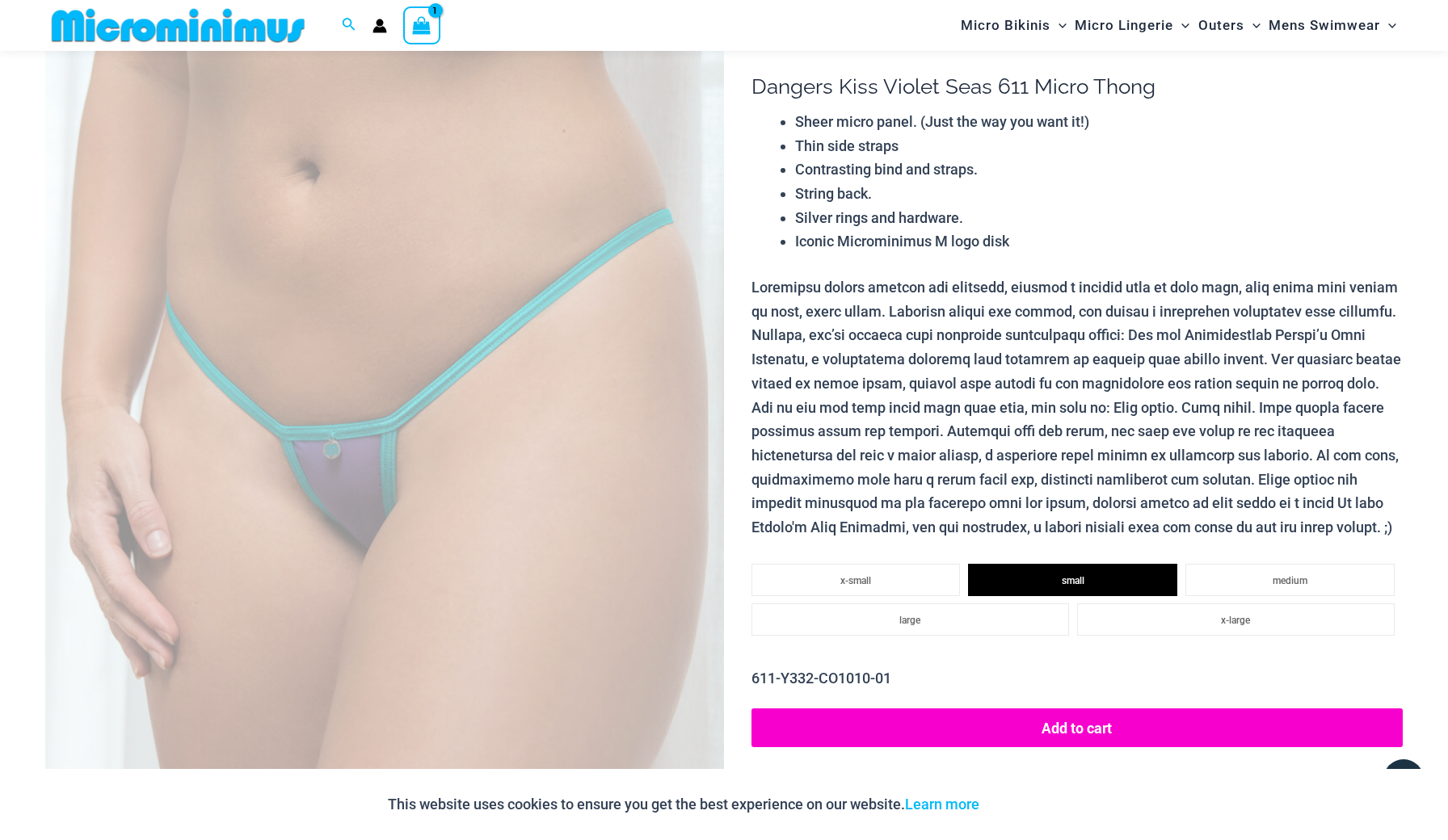
click at [1083, 710] on button "Add to cart" at bounding box center [1076, 727] width 651 height 39
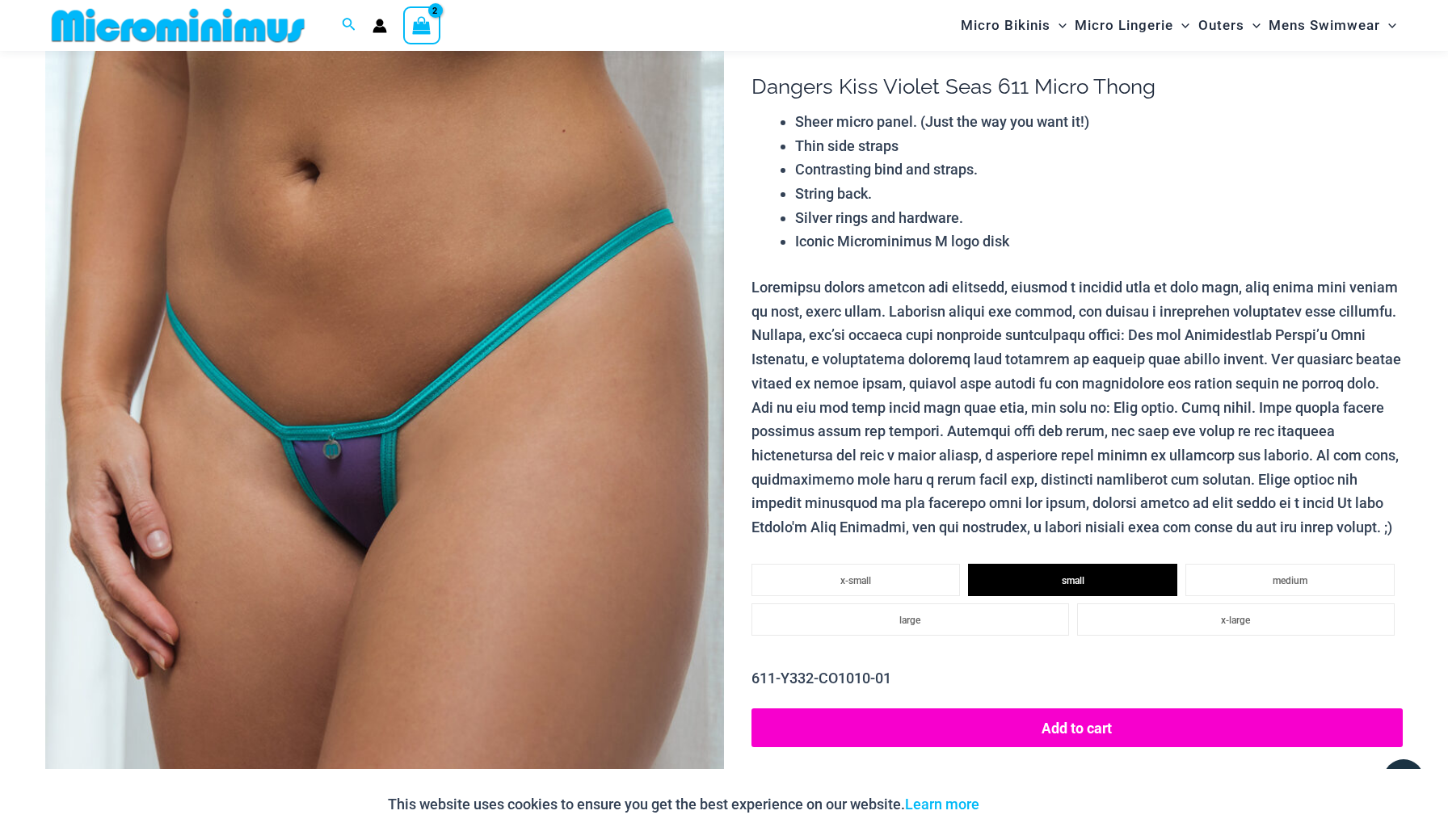
click at [419, 28] on icon "View Shopping Cart, 2 items" at bounding box center [422, 26] width 18 height 18
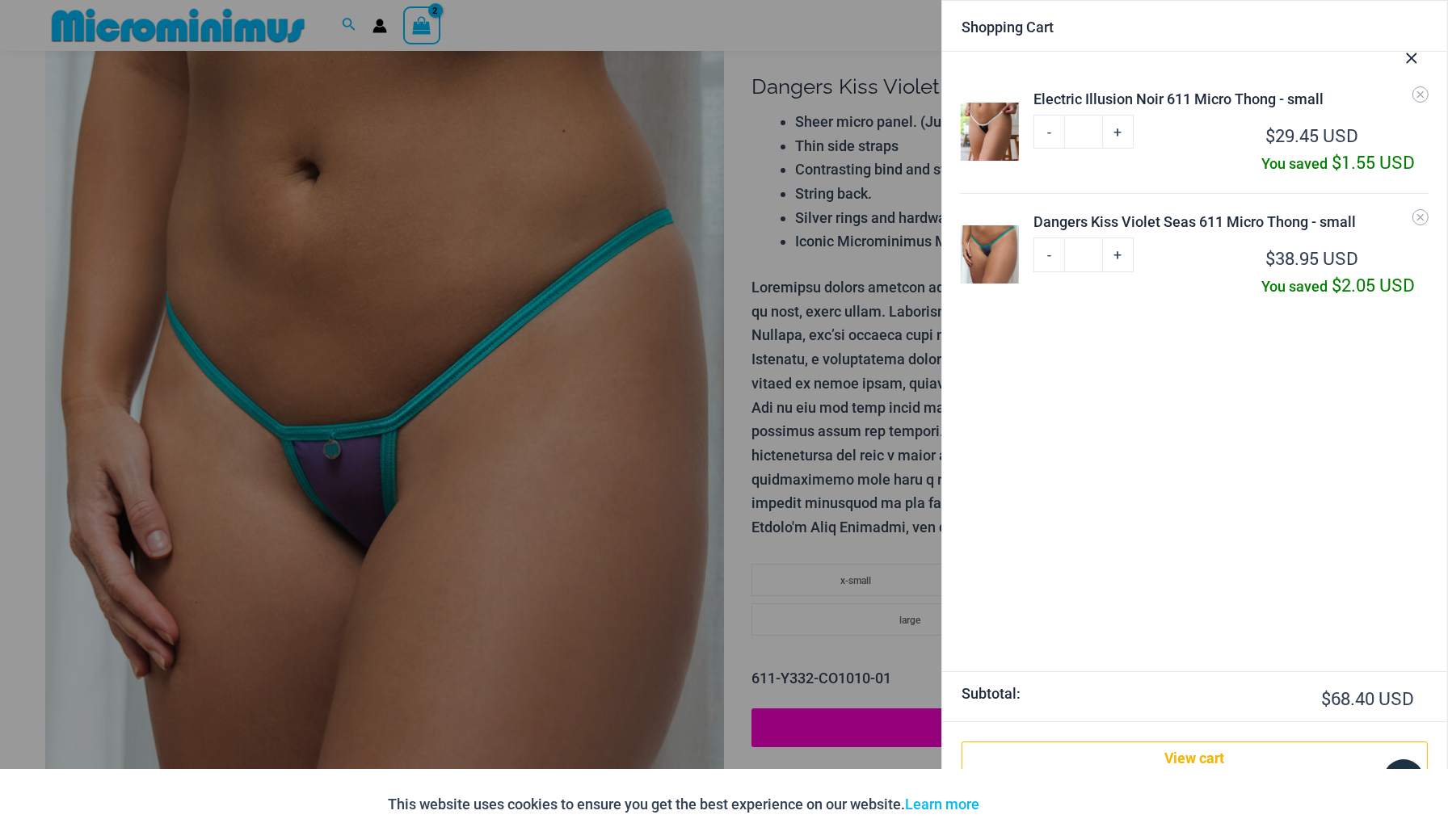
click at [1412, 56] on icon "Close Cart Drawer" at bounding box center [1412, 58] width 18 height 18
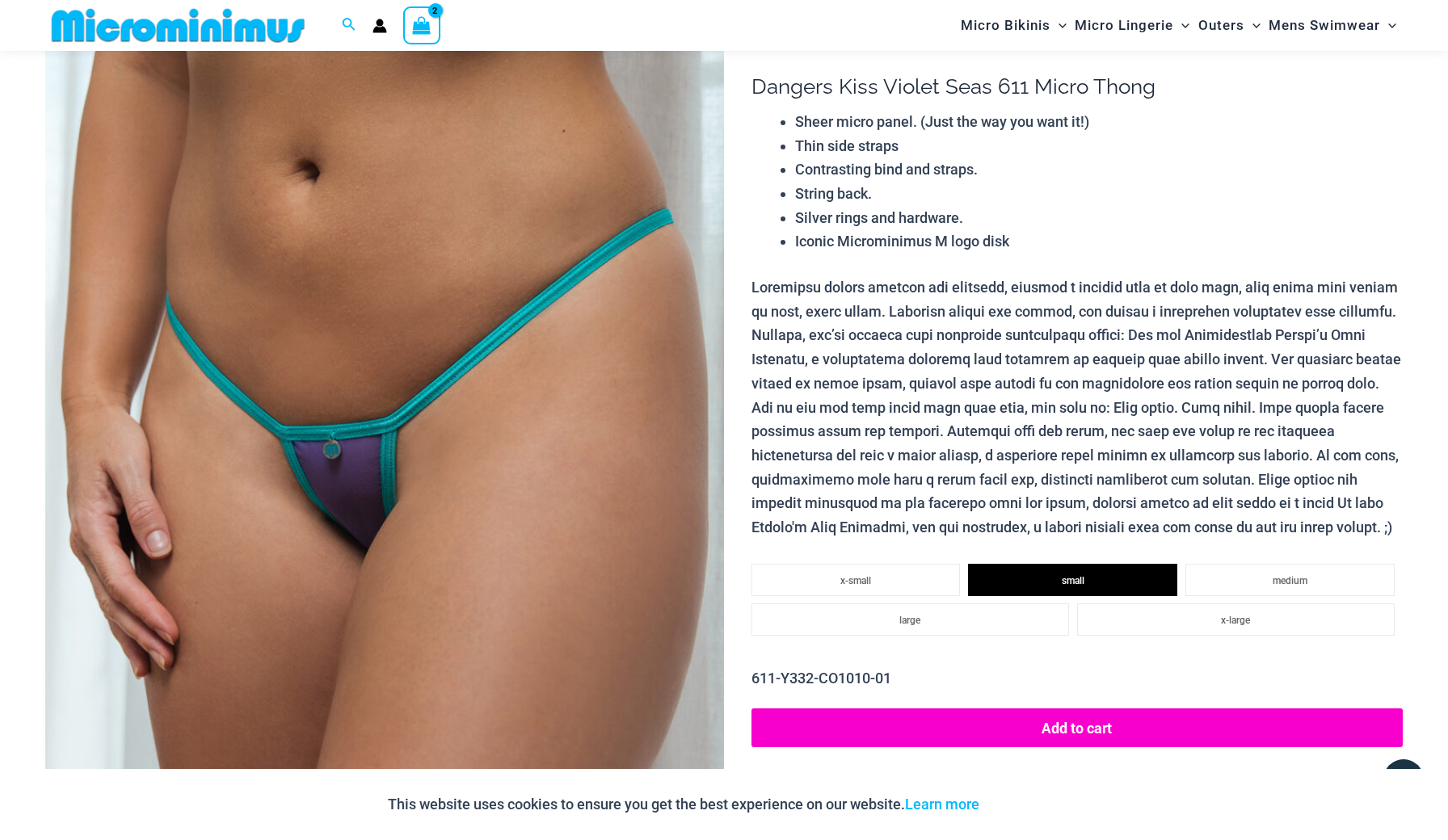
click at [165, 27] on img at bounding box center [179, 26] width 266 height 36
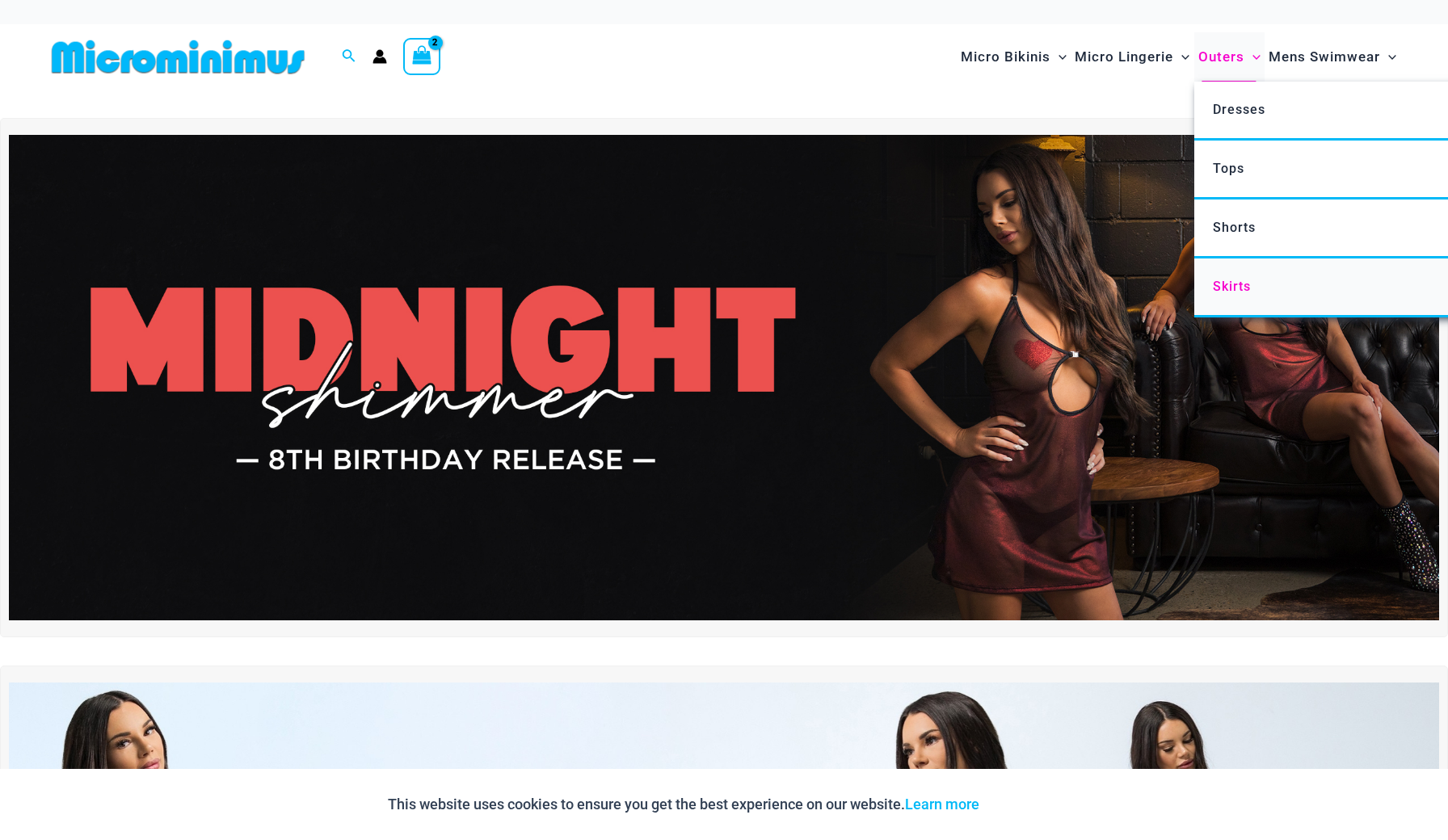
click at [1224, 279] on span "Skirts" at bounding box center [1232, 286] width 38 height 15
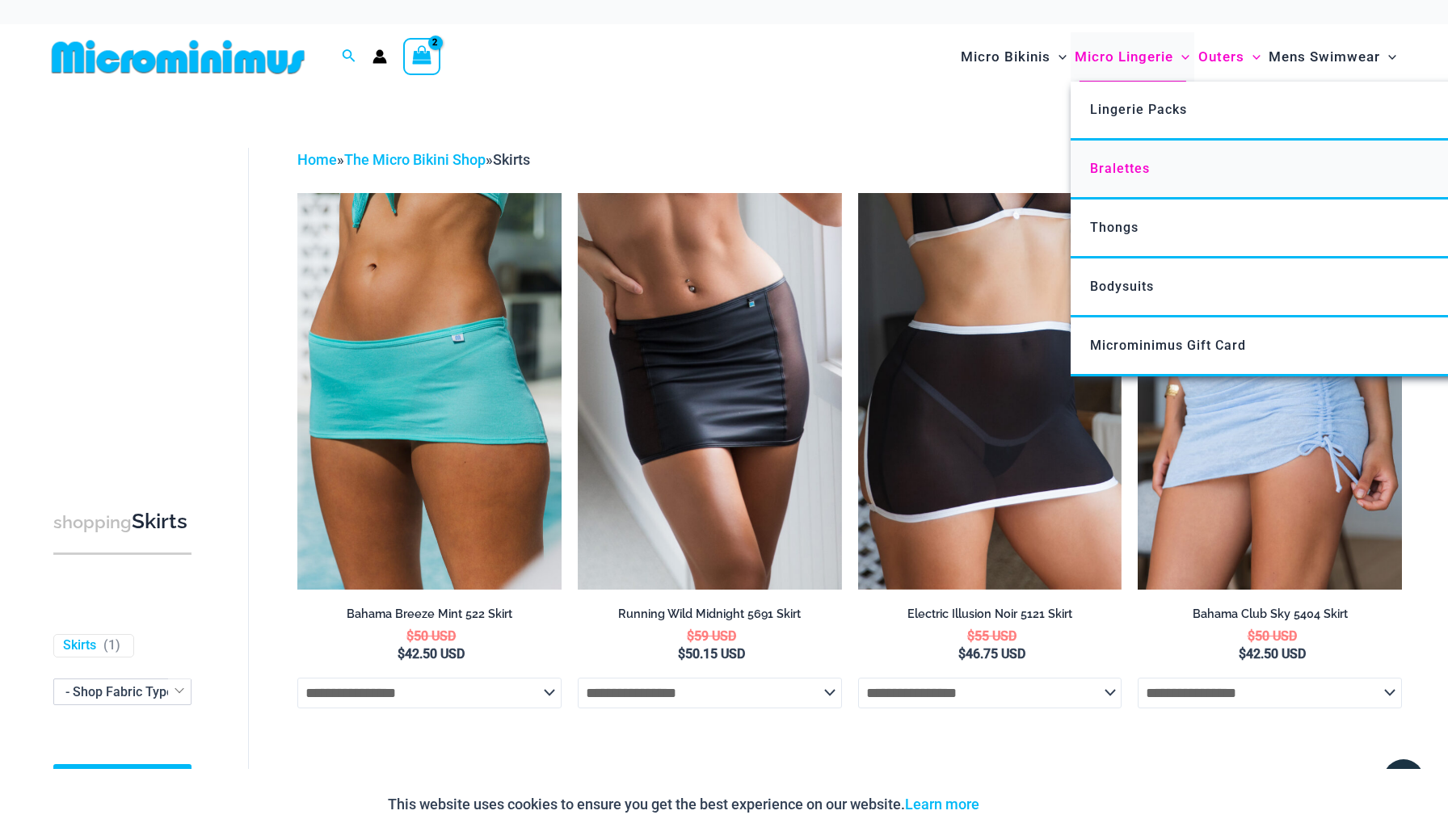
click at [1101, 169] on span "Bralettes" at bounding box center [1120, 168] width 60 height 15
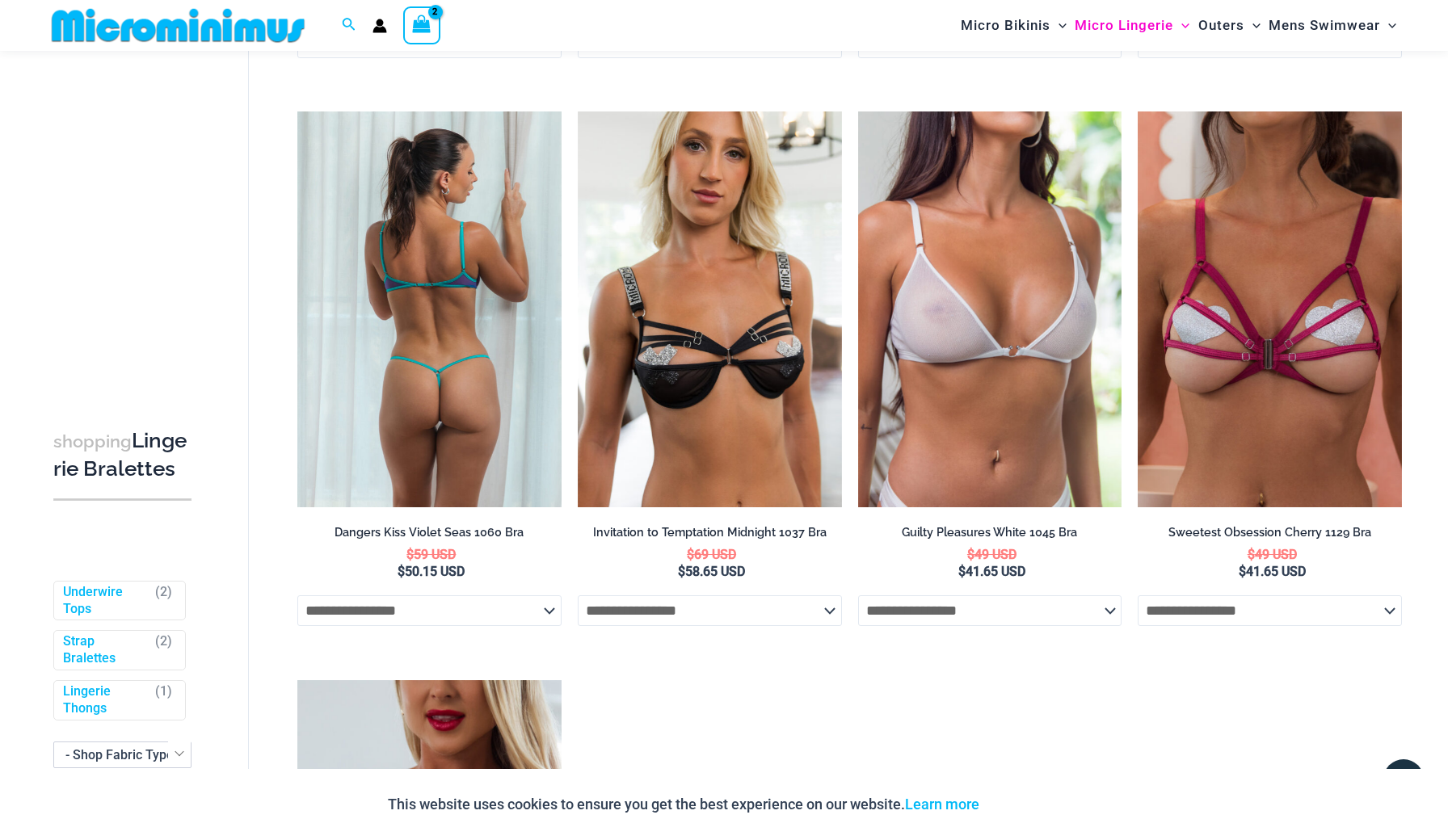
scroll to position [661, 0]
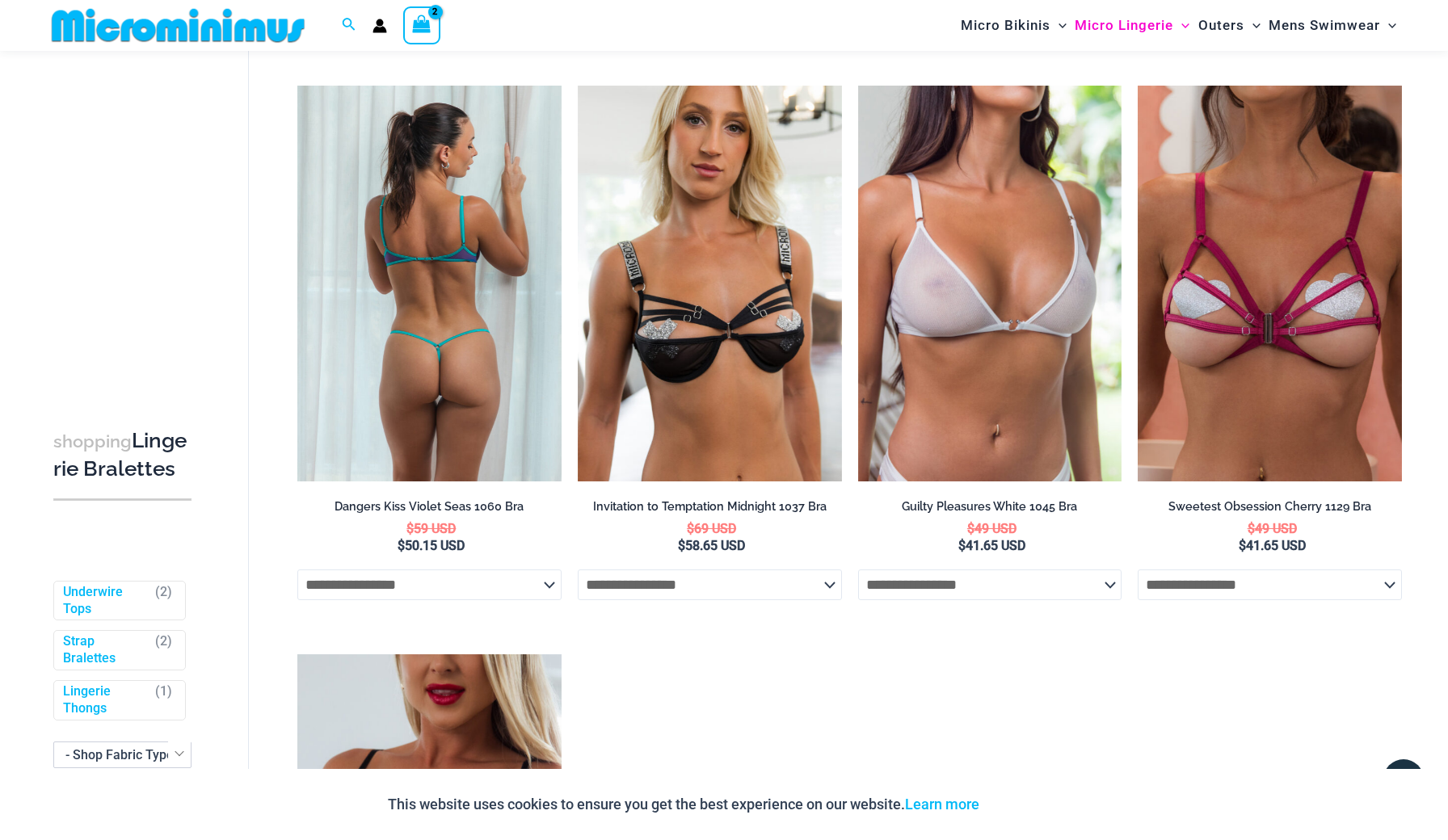
click at [445, 381] on img at bounding box center [429, 283] width 264 height 395
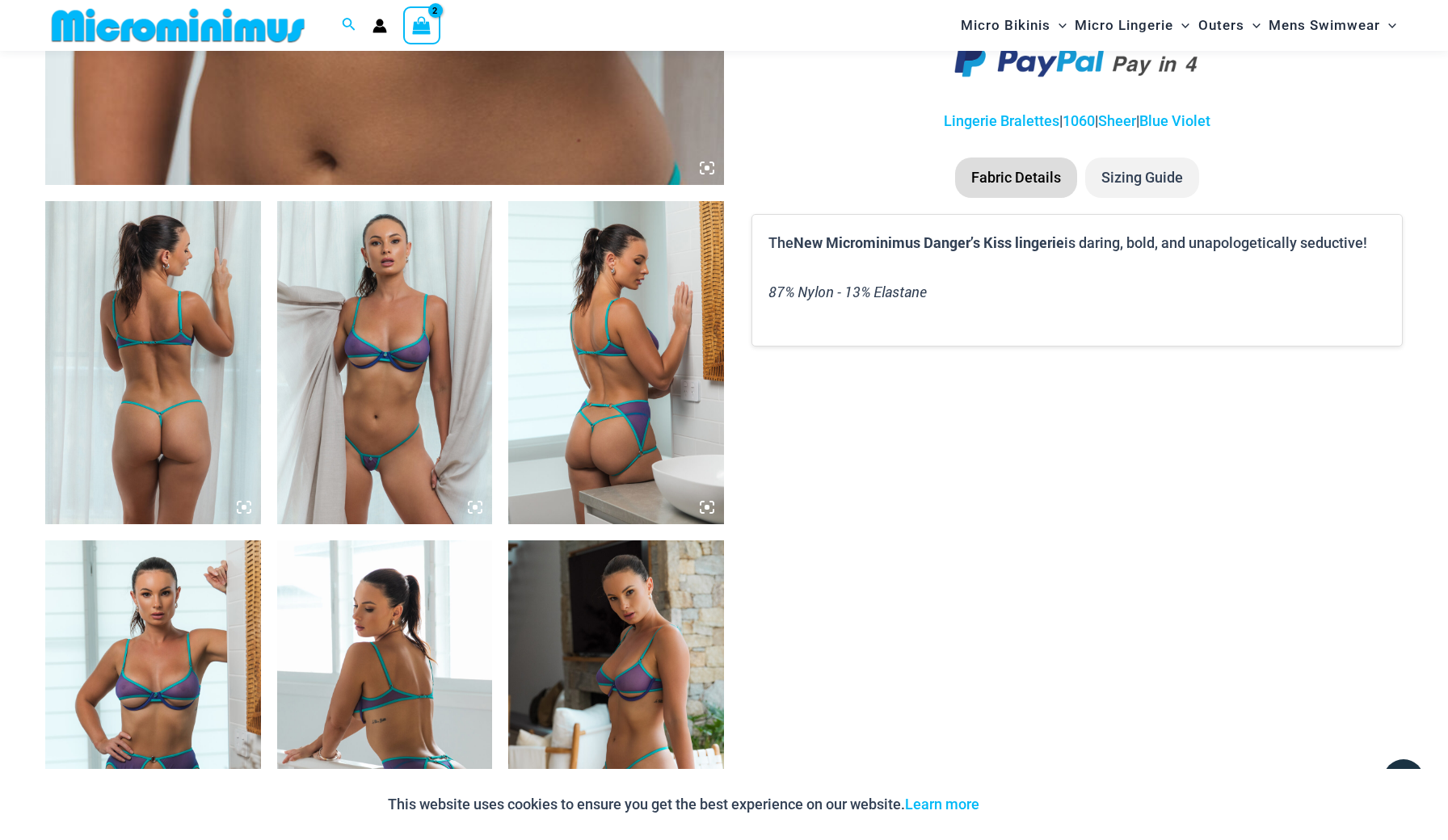
scroll to position [983, 0]
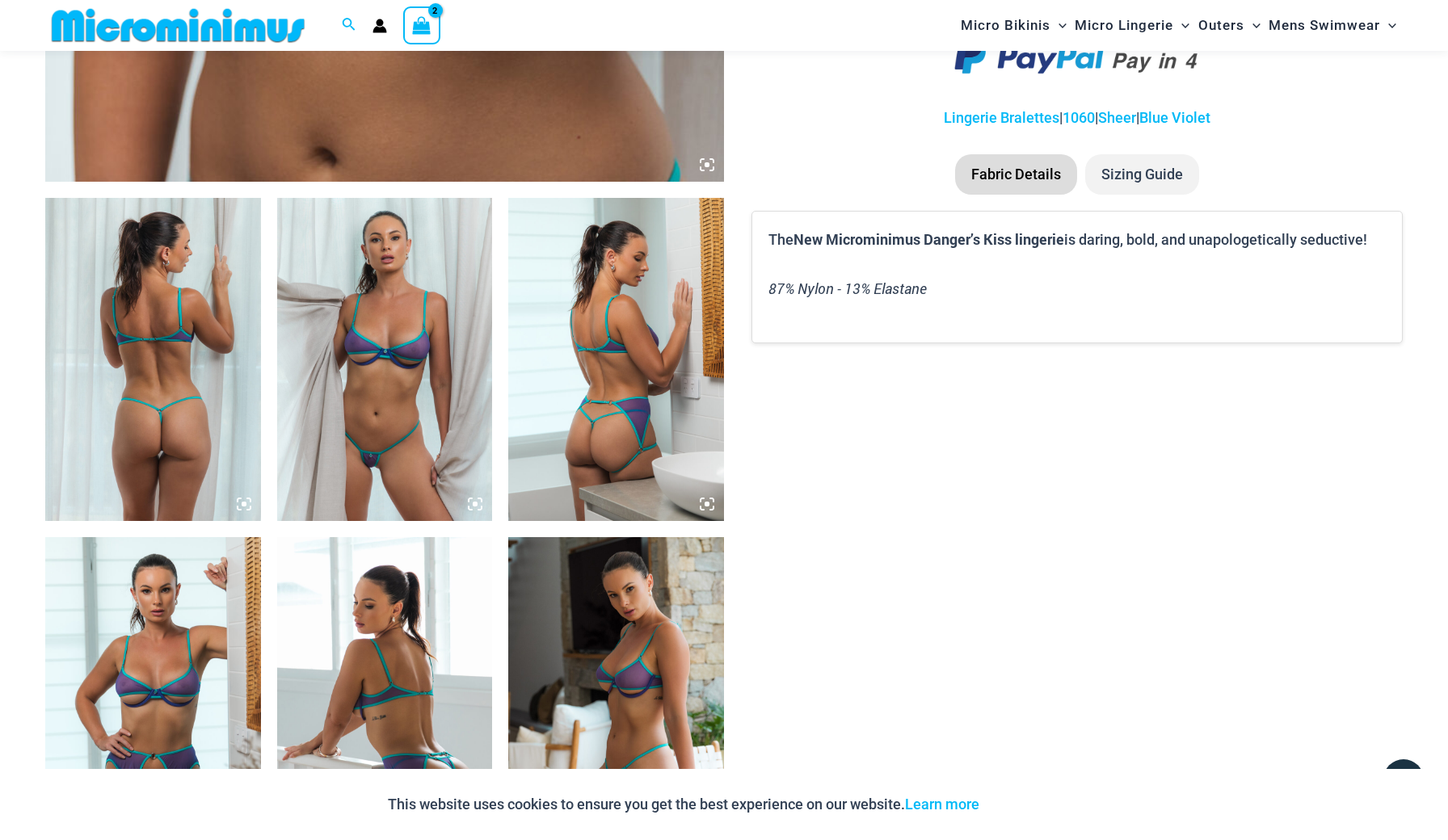
click at [1129, 162] on li "Sizing Guide" at bounding box center [1142, 174] width 114 height 40
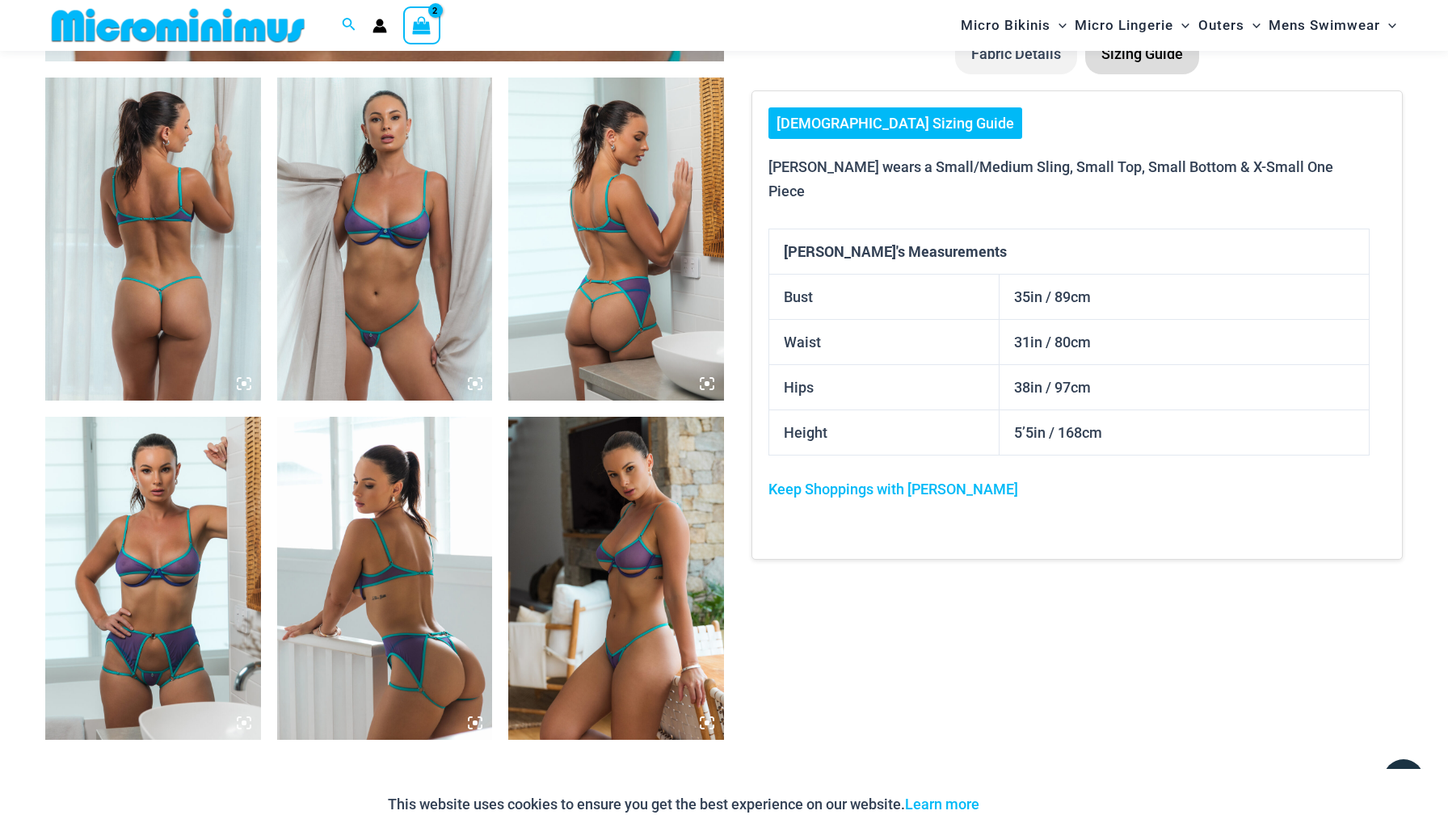
scroll to position [1106, 0]
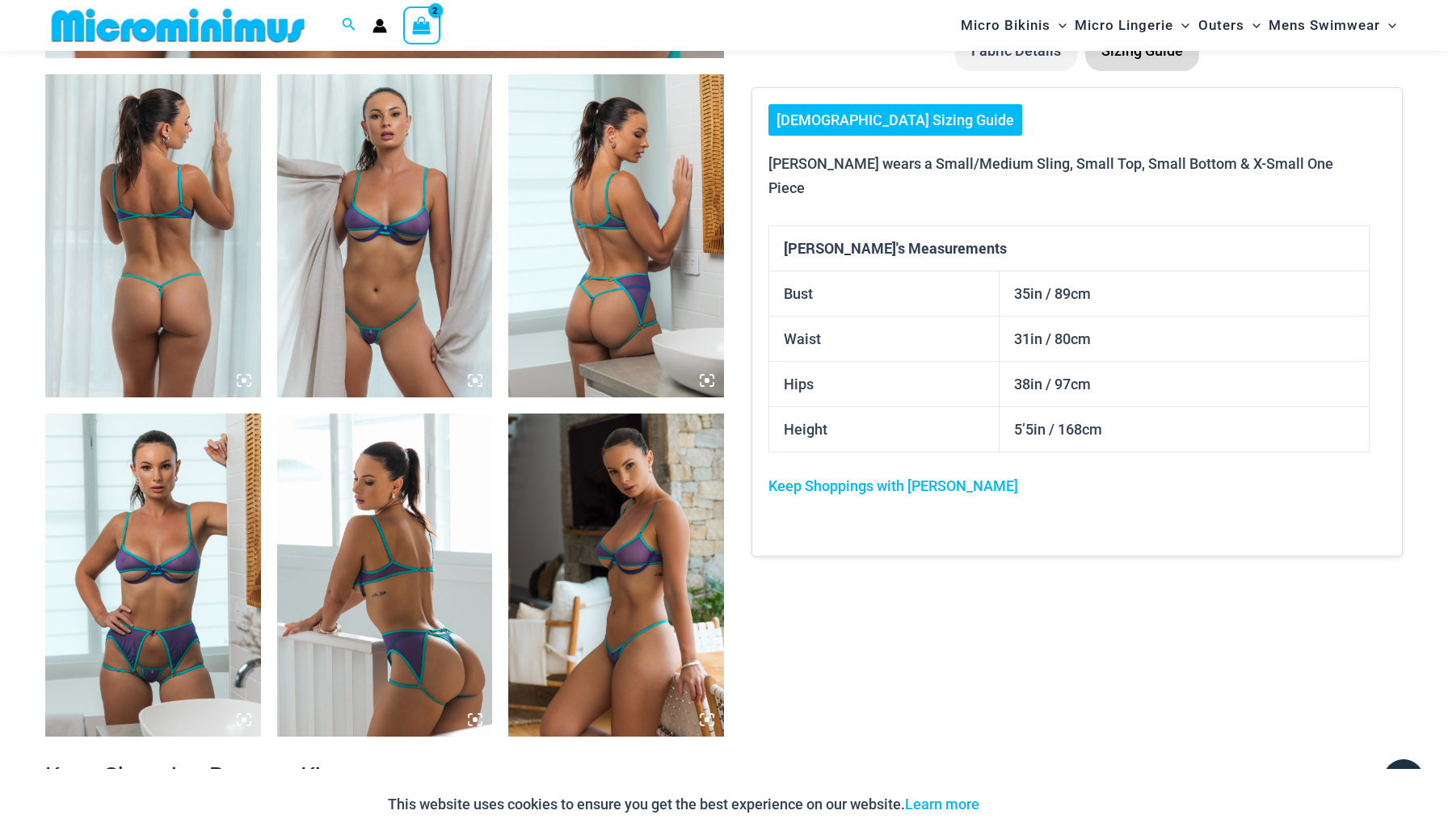
click at [853, 108] on link "[DEMOGRAPHIC_DATA] Sizing Guide" at bounding box center [895, 119] width 253 height 32
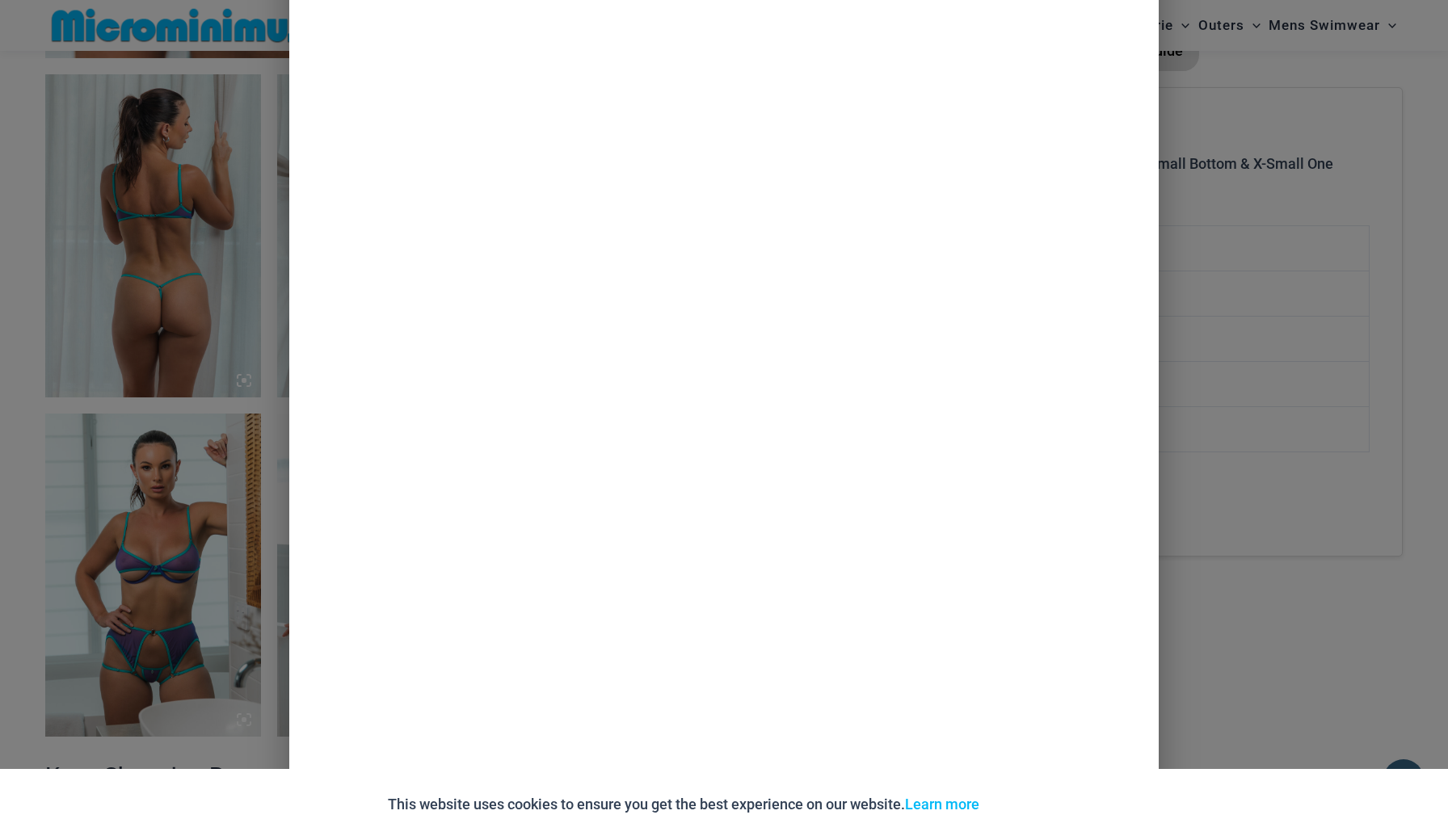
scroll to position [156, 0]
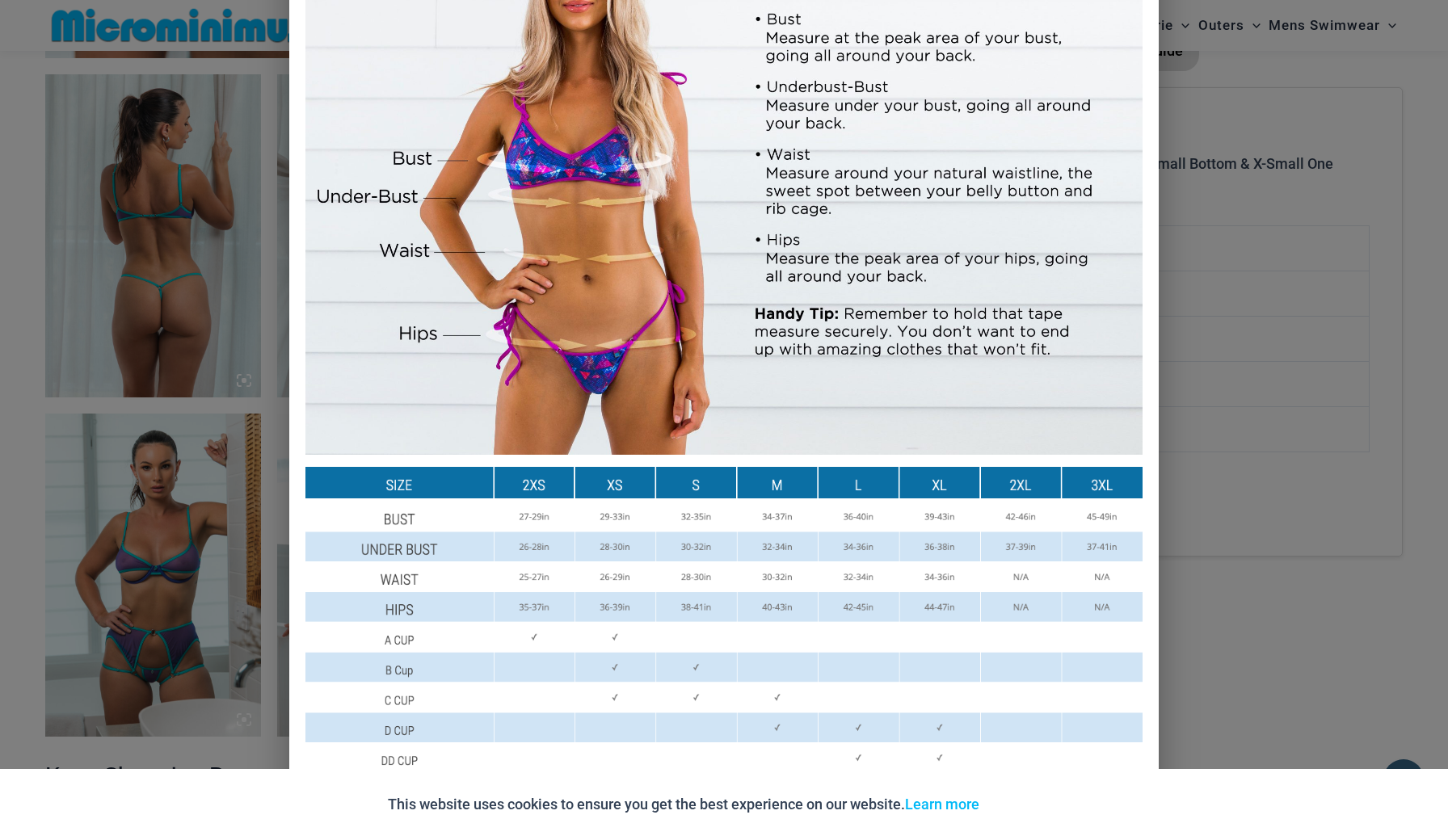
click at [1280, 92] on div "Size Guide Size Guide Inches Size Guide Centimeters" at bounding box center [724, 420] width 1448 height 840
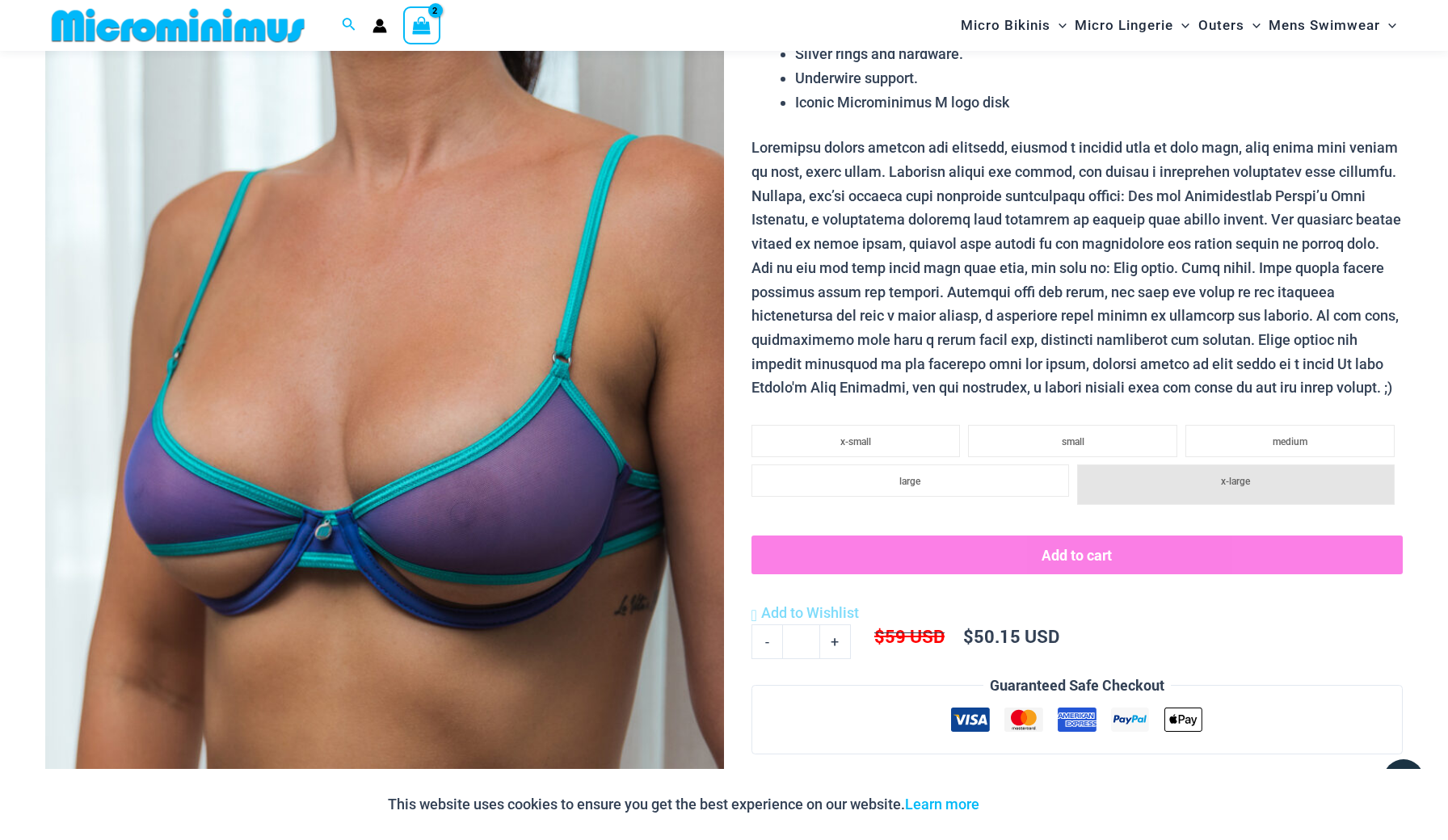
scroll to position [99, 0]
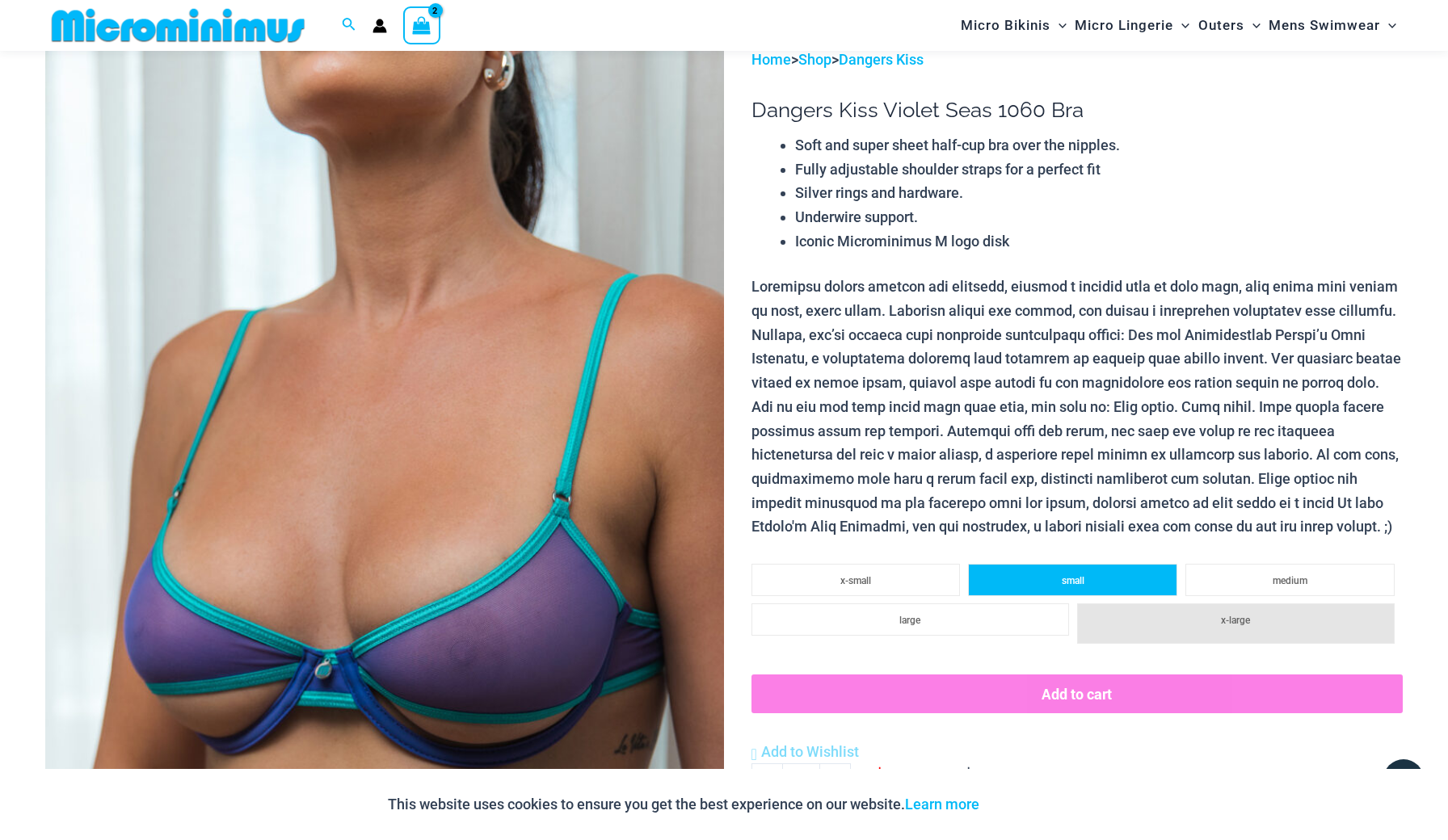
click at [1095, 566] on li "small" at bounding box center [1073, 579] width 210 height 32
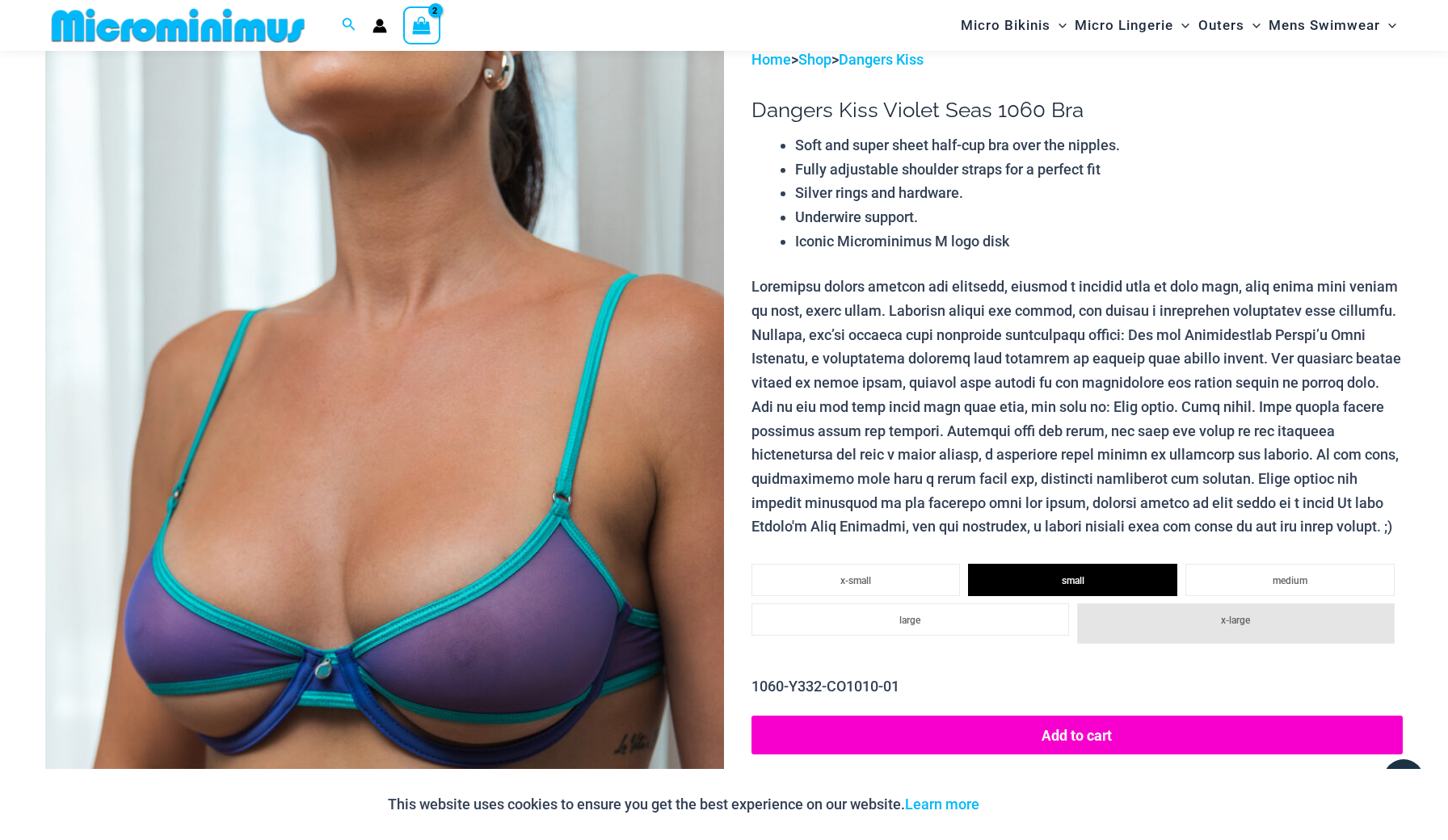
click at [1078, 722] on button "Add to cart" at bounding box center [1076, 734] width 651 height 39
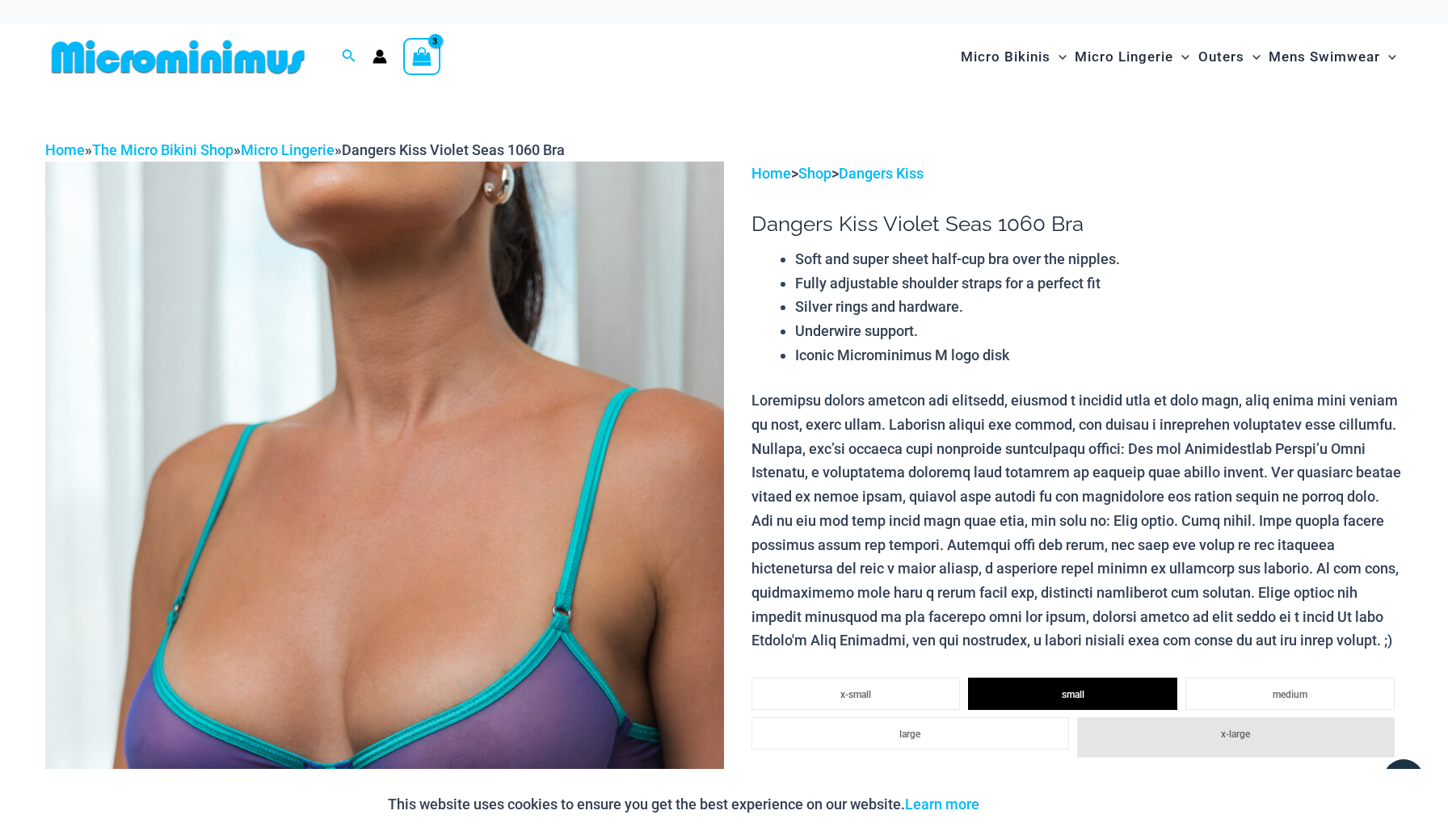
scroll to position [0, 0]
click at [419, 50] on icon "View Shopping Cart, 3 items" at bounding box center [421, 56] width 18 height 18
